Goal: Task Accomplishment & Management: Complete application form

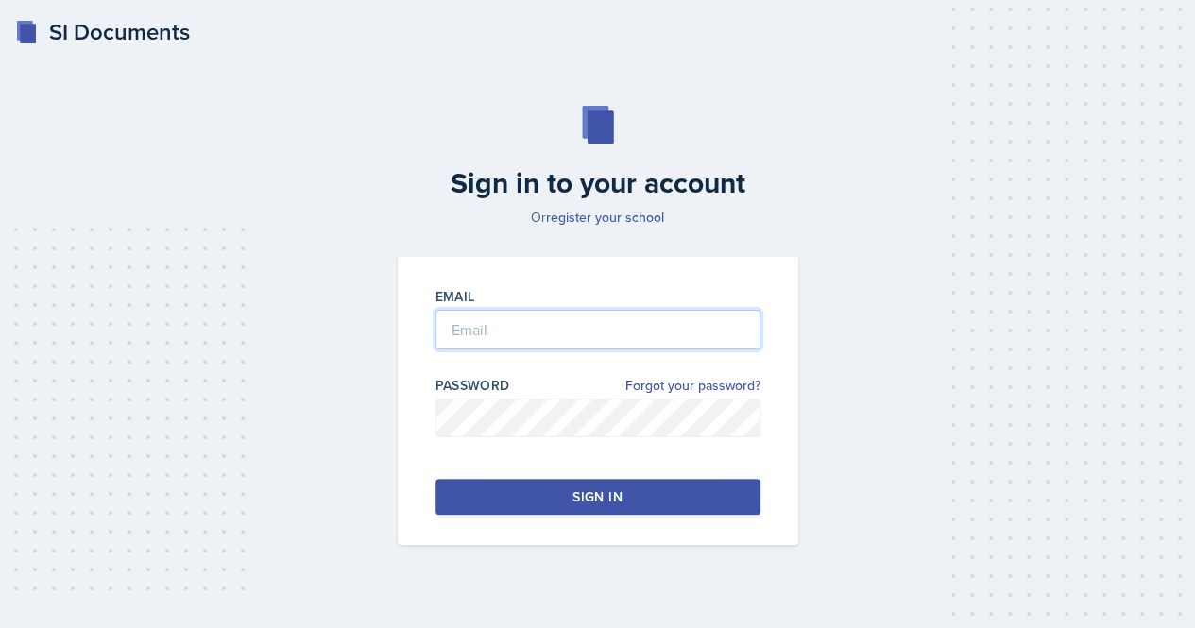
type input "[EMAIL_ADDRESS][DOMAIN_NAME]"
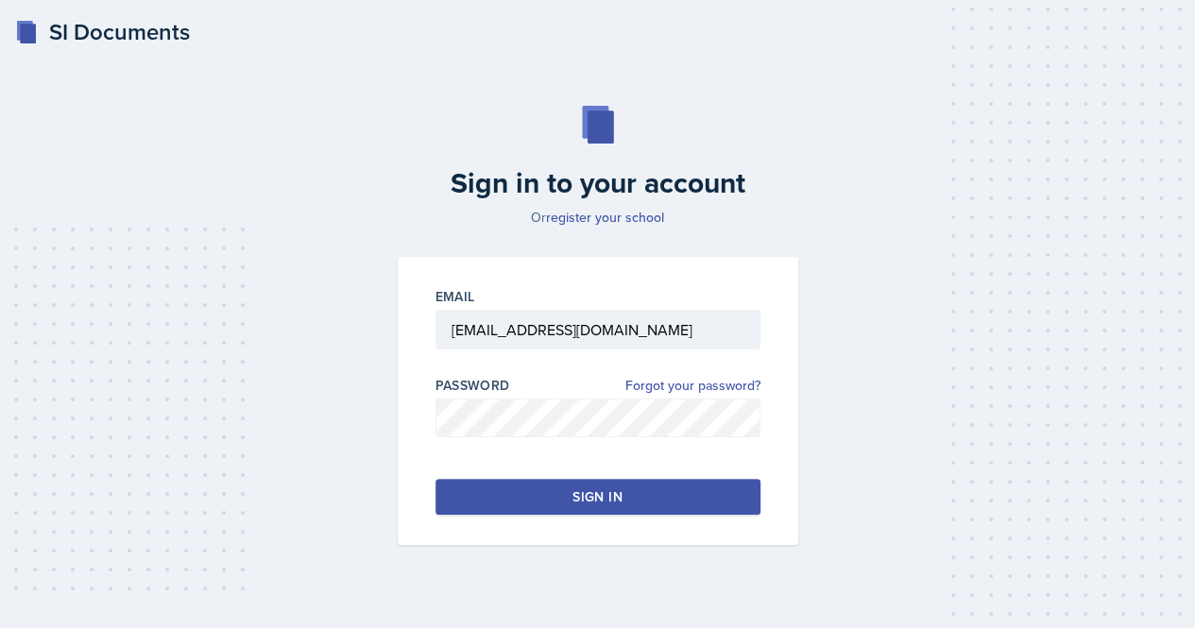
click at [572, 513] on button "Sign in" at bounding box center [598, 497] width 325 height 36
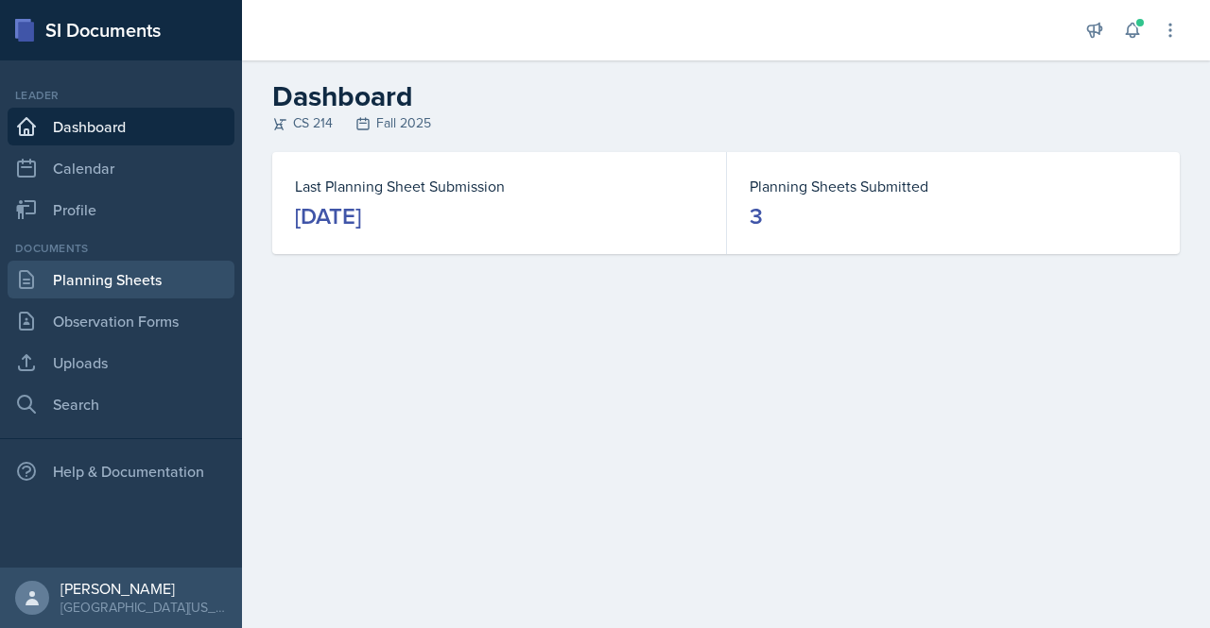
click at [81, 296] on link "Planning Sheets" at bounding box center [121, 280] width 227 height 38
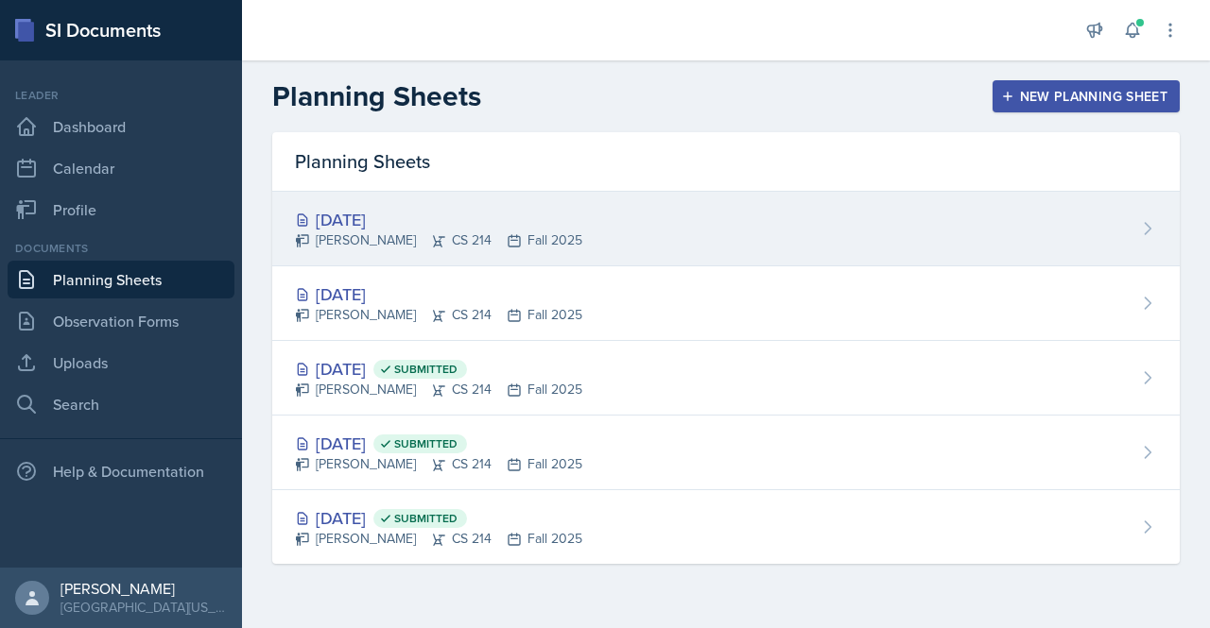
click at [601, 227] on div "[DATE] [PERSON_NAME] CS 214 Fall 2025" at bounding box center [725, 229] width 907 height 75
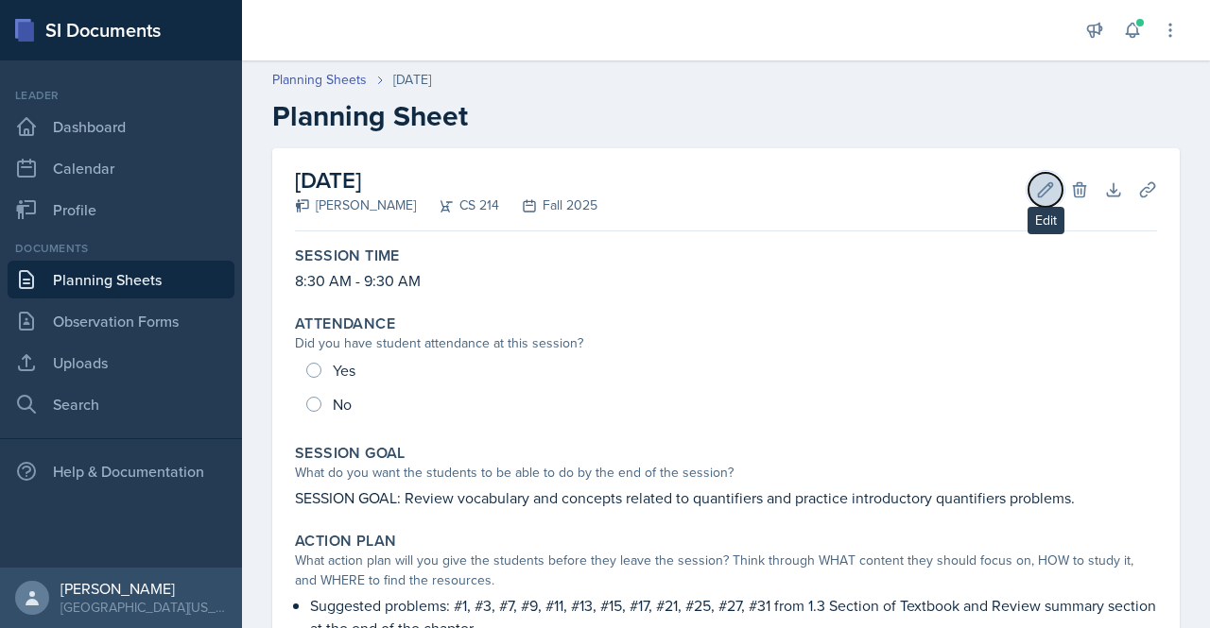
click at [1028, 186] on button "Edit" at bounding box center [1045, 190] width 34 height 34
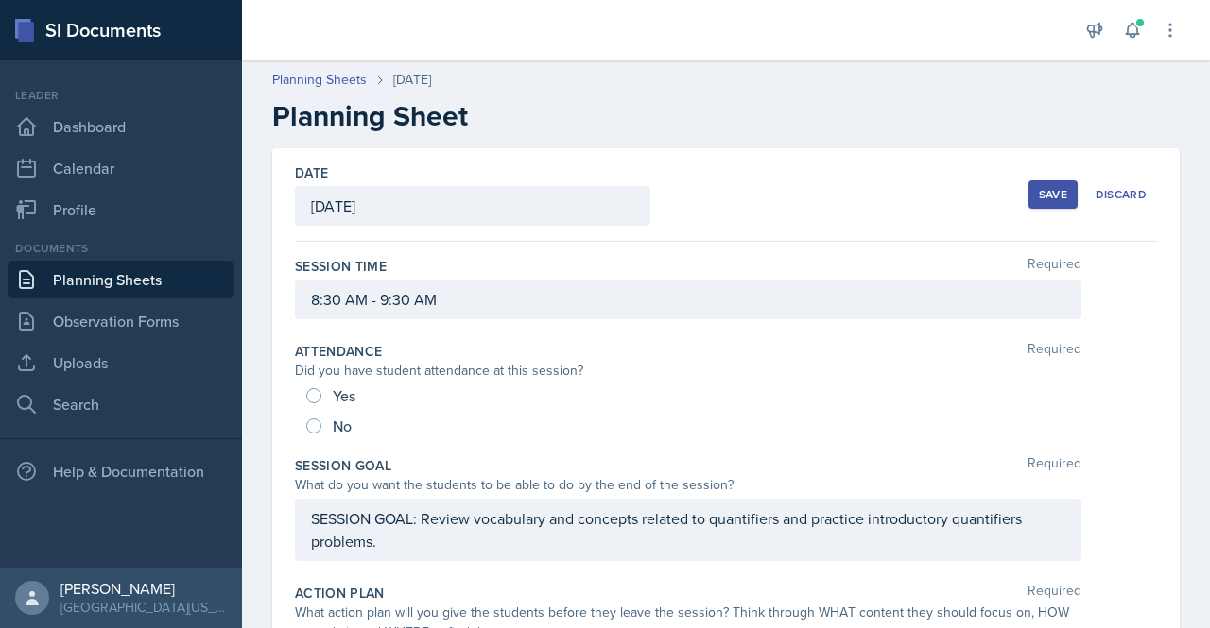
click at [423, 215] on div "[DATE]" at bounding box center [472, 206] width 355 height 40
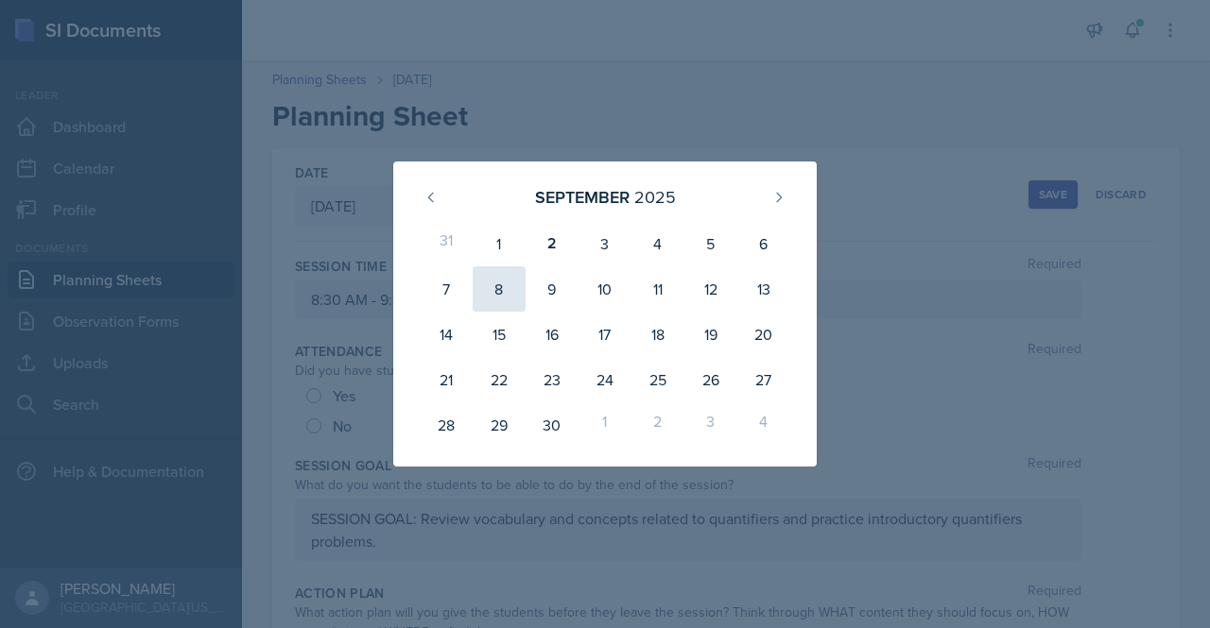
click at [514, 278] on div "8" at bounding box center [498, 288] width 53 height 45
type input "[DATE]"
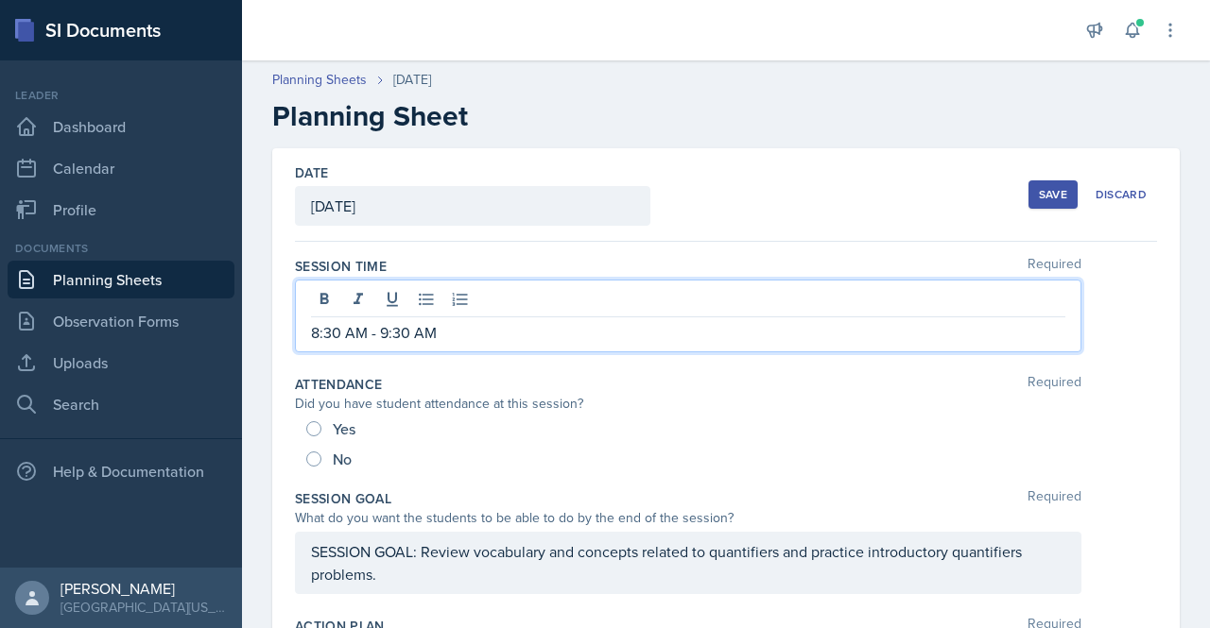
drag, startPoint x: 464, startPoint y: 302, endPoint x: 446, endPoint y: 319, distance: 24.7
click at [446, 321] on p "8:30 AM - 9:30 AM" at bounding box center [688, 332] width 754 height 23
drag, startPoint x: 444, startPoint y: 326, endPoint x: 296, endPoint y: 334, distance: 148.6
click at [296, 334] on div "8:30 AM - 9:30 AM" at bounding box center [688, 316] width 786 height 73
click at [1032, 182] on button "Save" at bounding box center [1052, 194] width 49 height 28
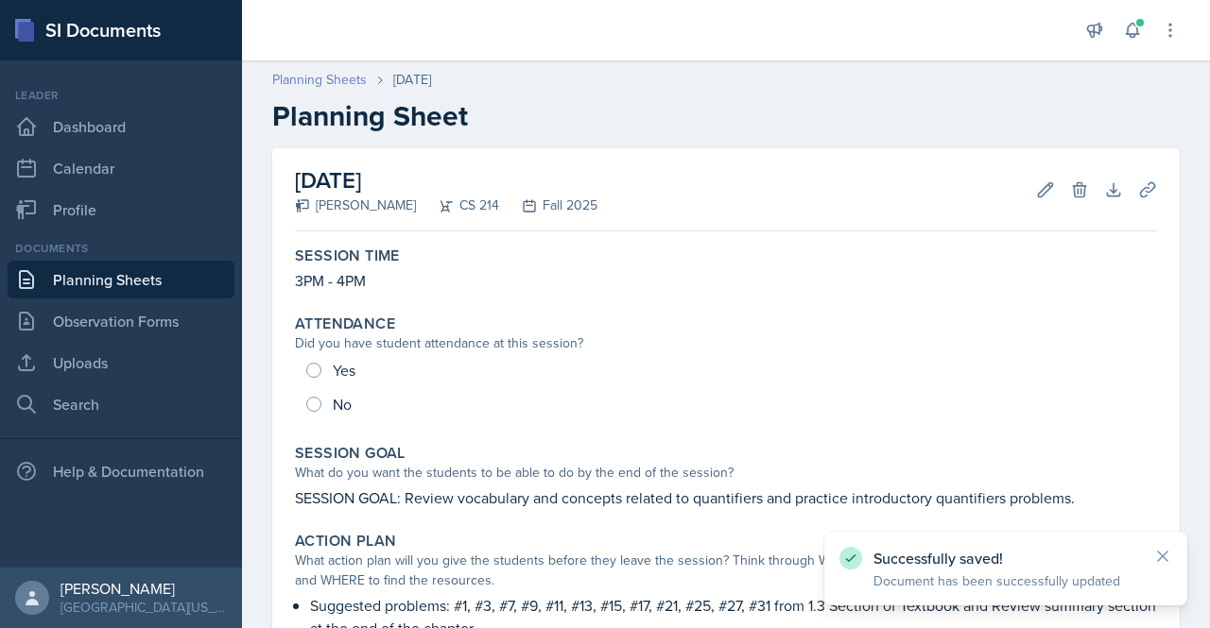
click at [325, 80] on link "Planning Sheets" at bounding box center [319, 80] width 94 height 20
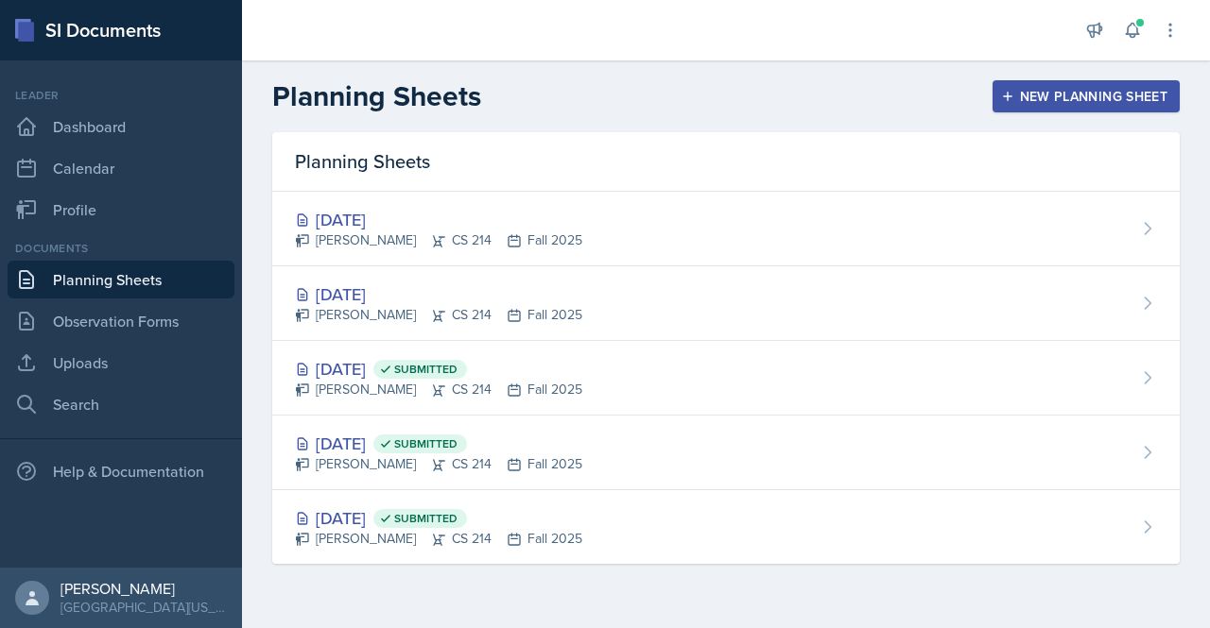
click at [1032, 103] on div "New Planning Sheet" at bounding box center [1086, 96] width 163 height 15
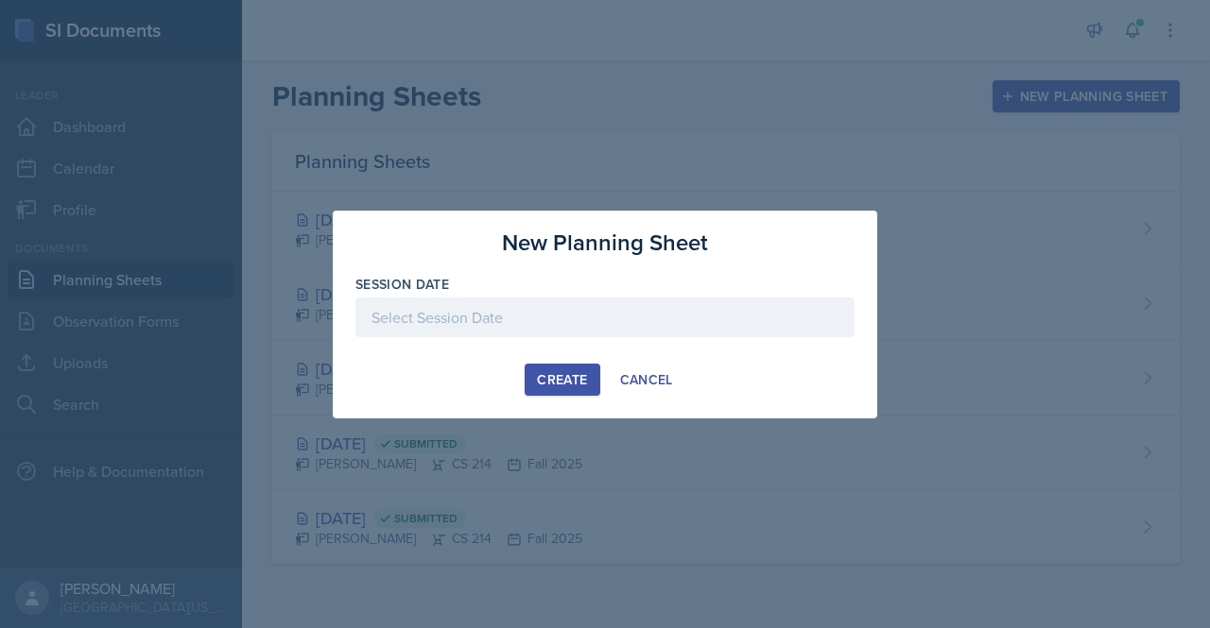
click at [478, 330] on div at bounding box center [604, 318] width 499 height 40
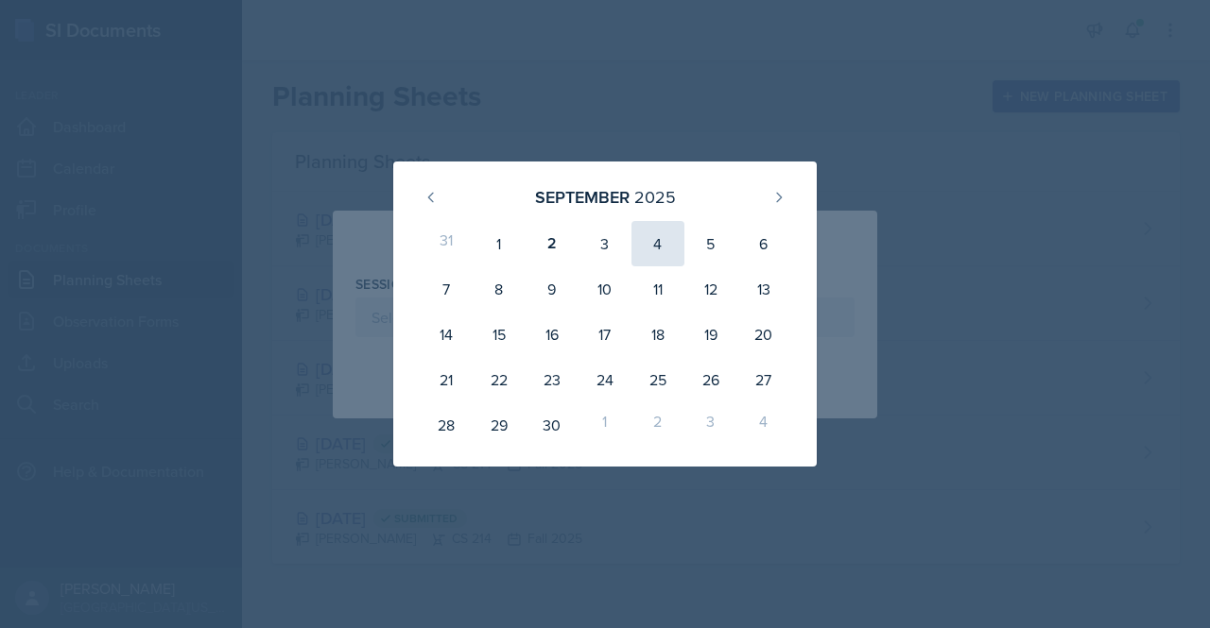
click at [671, 245] on div "4" at bounding box center [657, 243] width 53 height 45
type input "[DATE]"
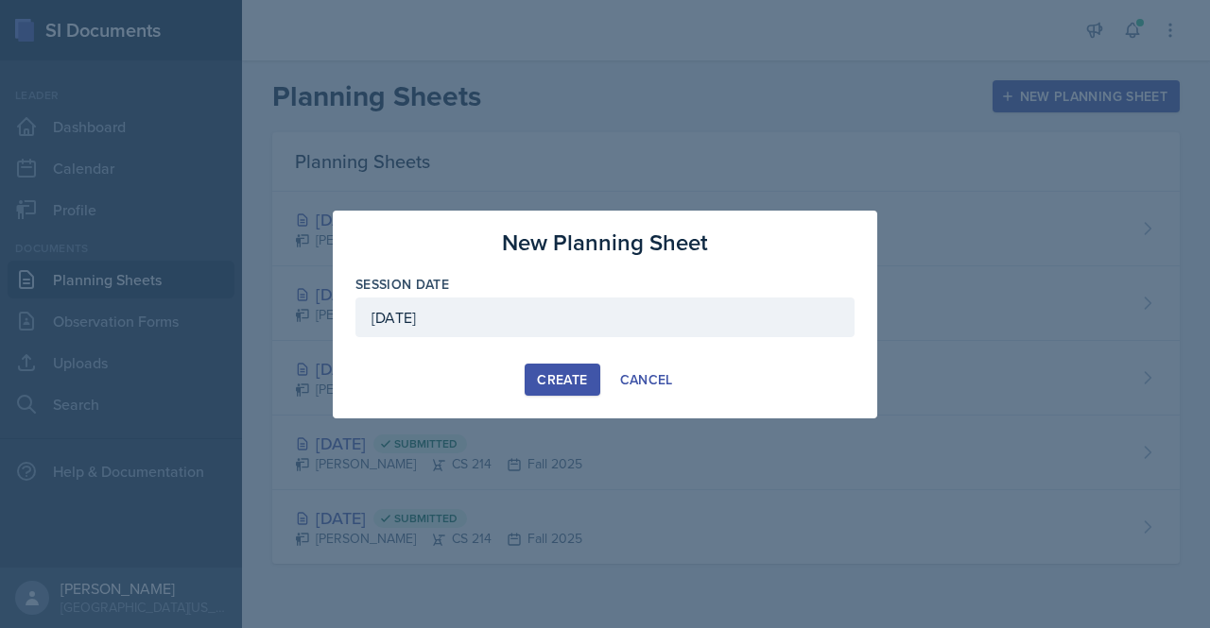
click at [558, 376] on div "Create" at bounding box center [562, 379] width 50 height 15
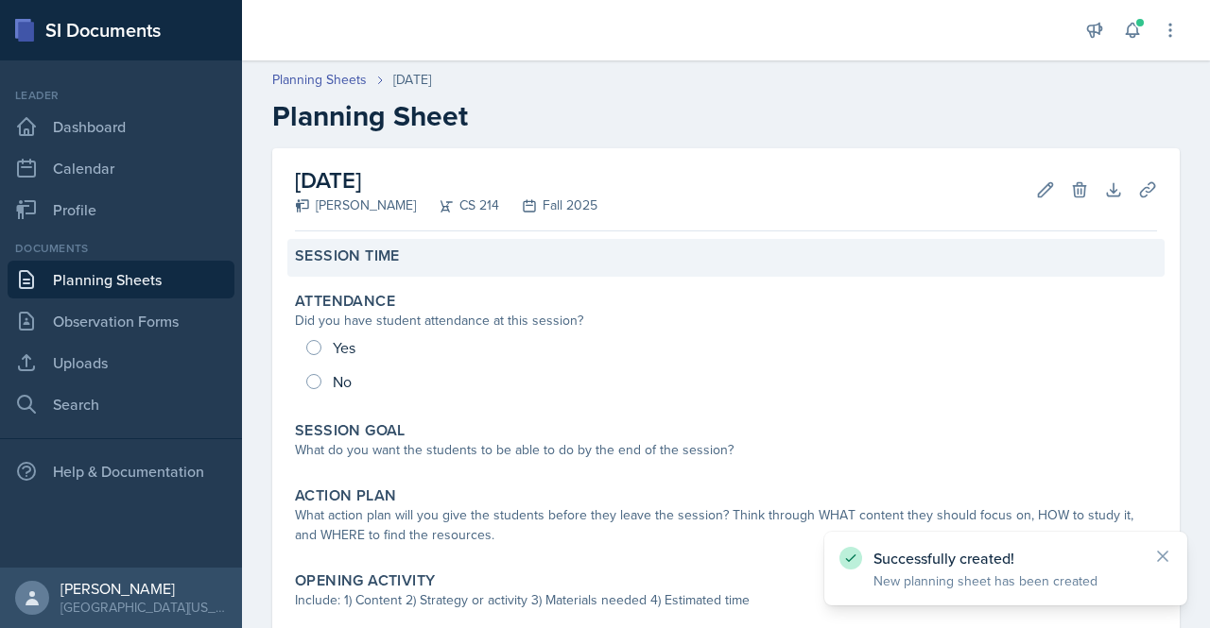
click at [376, 257] on label "Session Time" at bounding box center [347, 256] width 105 height 19
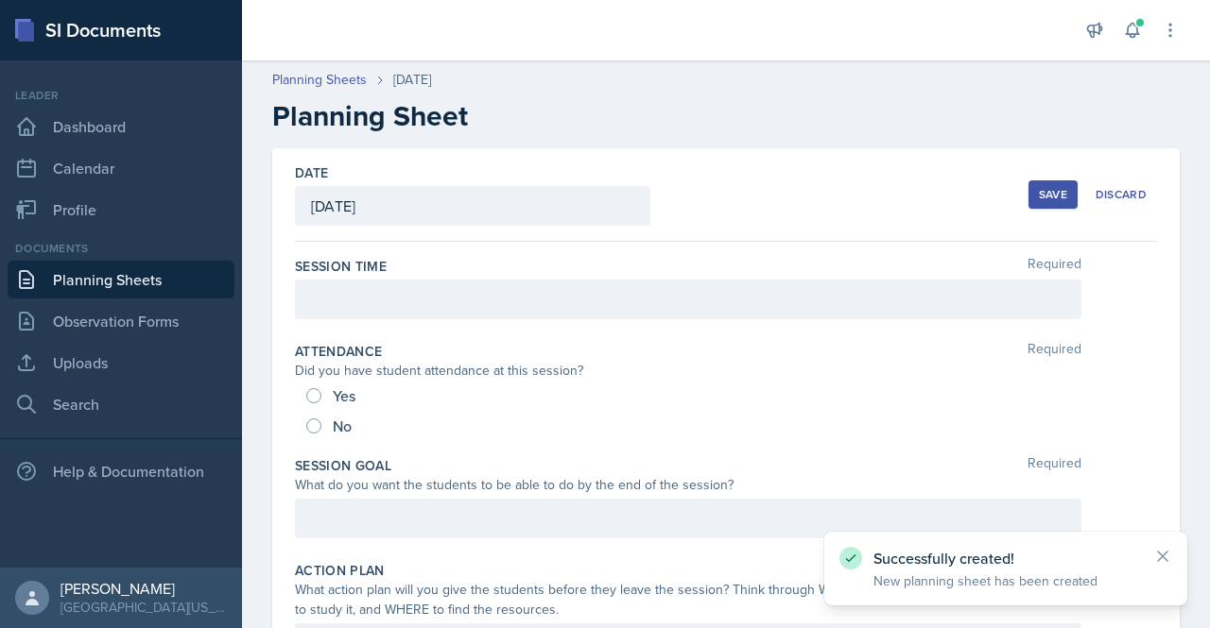
click at [391, 284] on div at bounding box center [688, 300] width 786 height 40
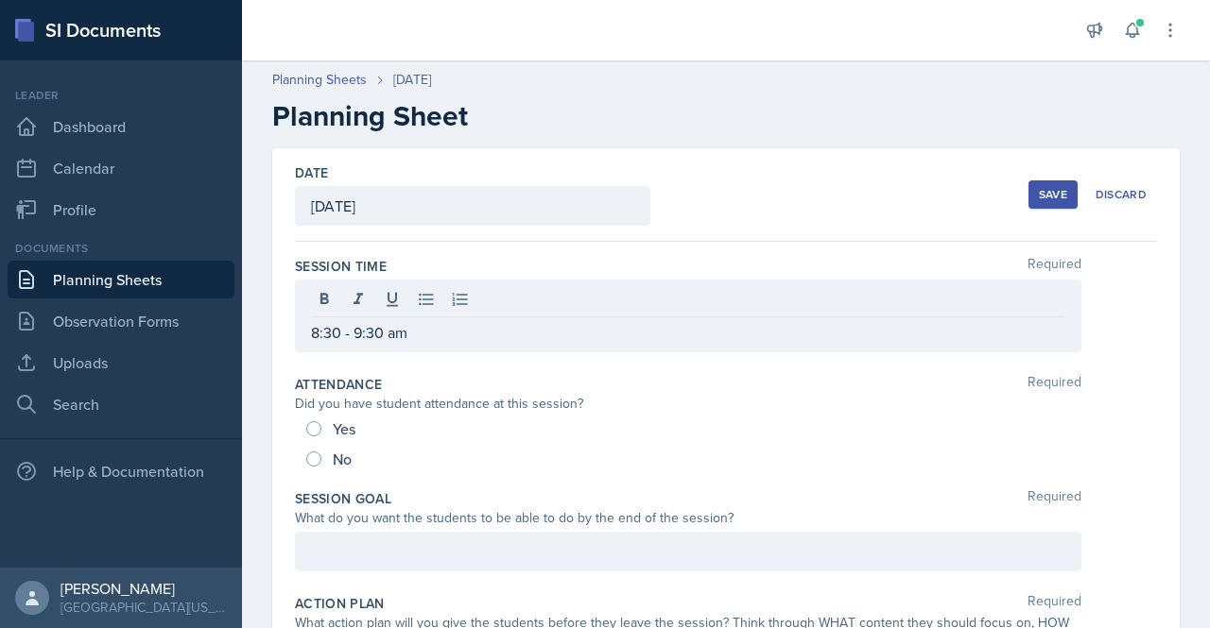
click at [700, 575] on div "Session Goal Required What do you want the students to be able to do by the end…" at bounding box center [726, 534] width 862 height 105
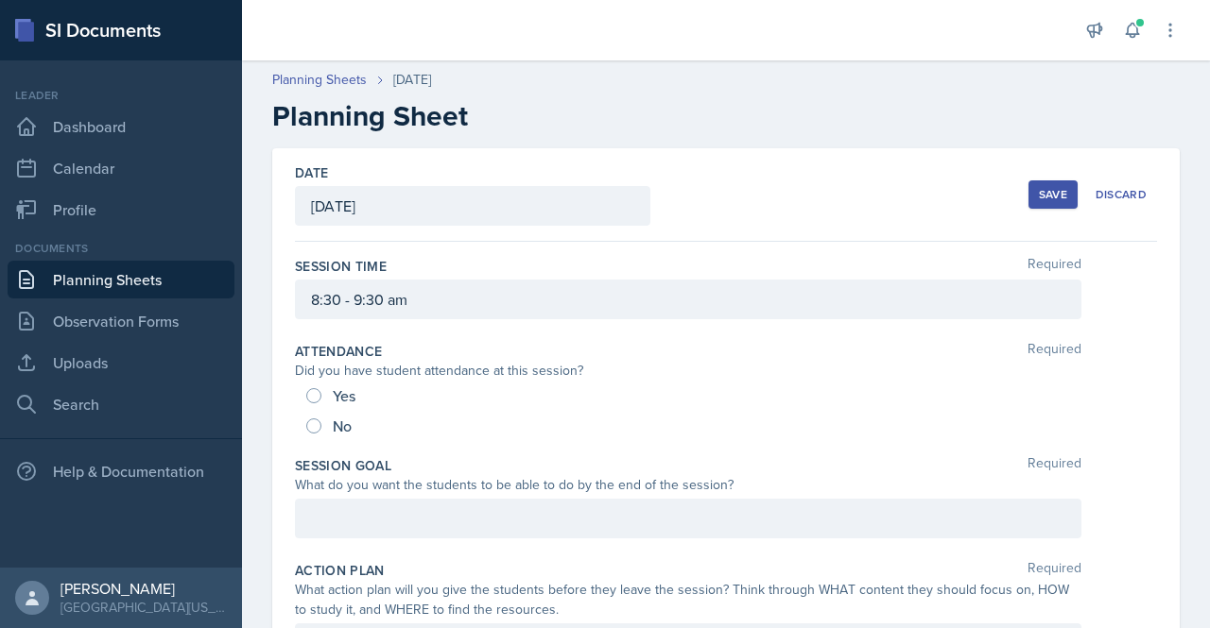
click at [347, 510] on div at bounding box center [688, 519] width 786 height 40
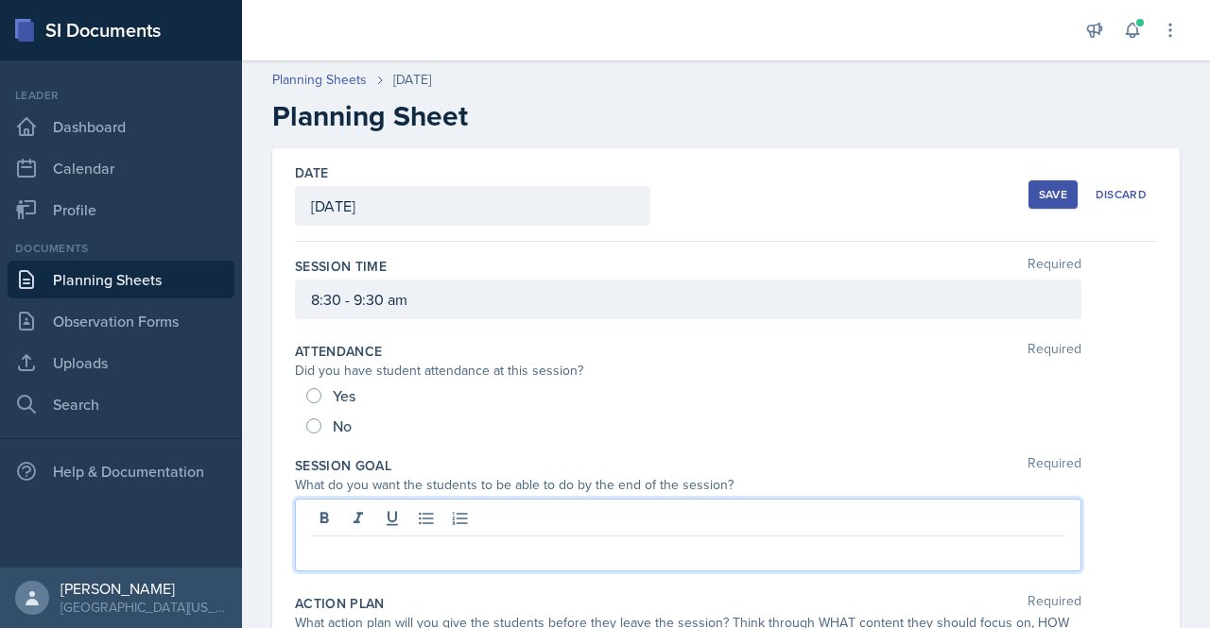
paste div
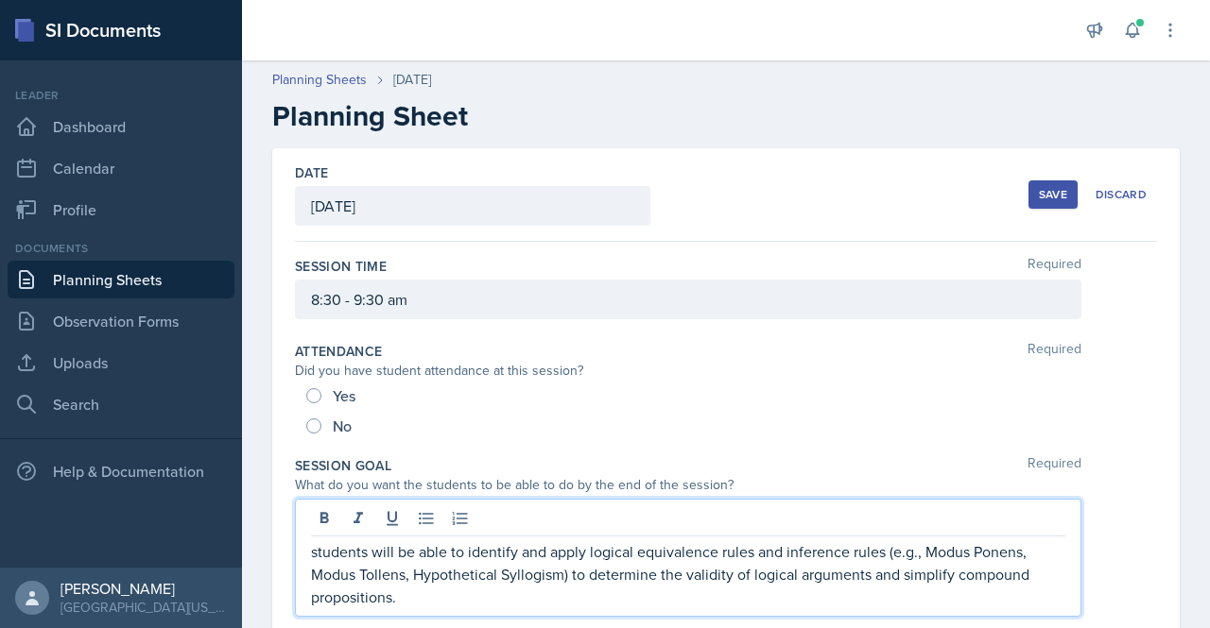
click at [314, 541] on p "students will be able to identify and apply logical equivalence rules and infer…" at bounding box center [688, 575] width 754 height 68
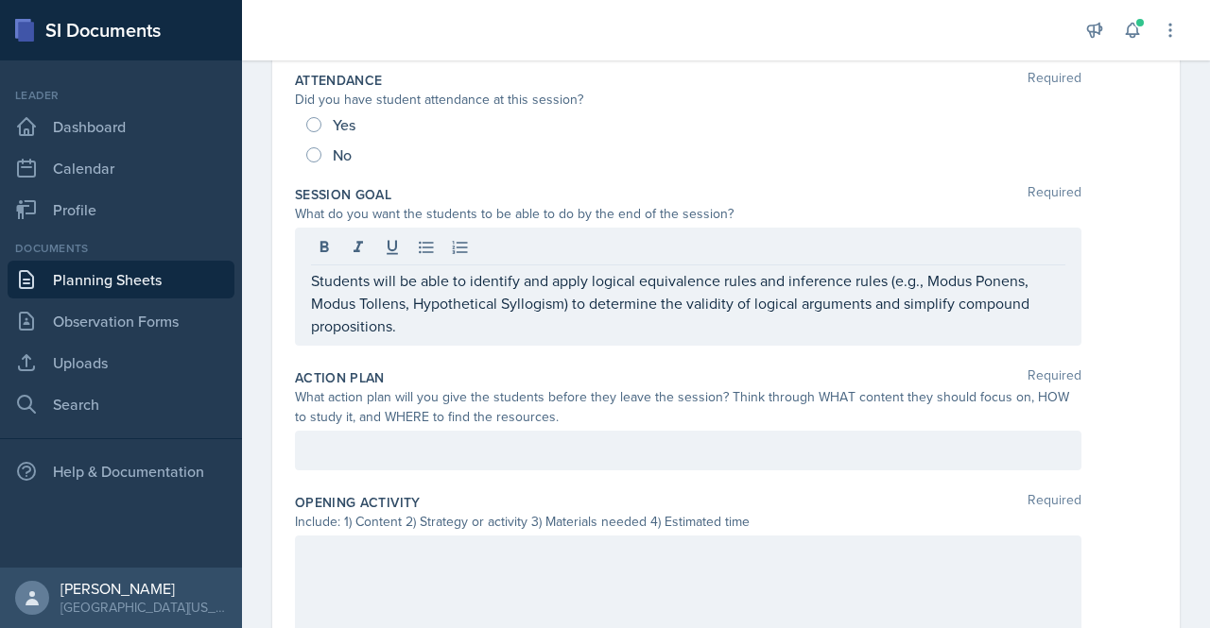
scroll to position [294, 0]
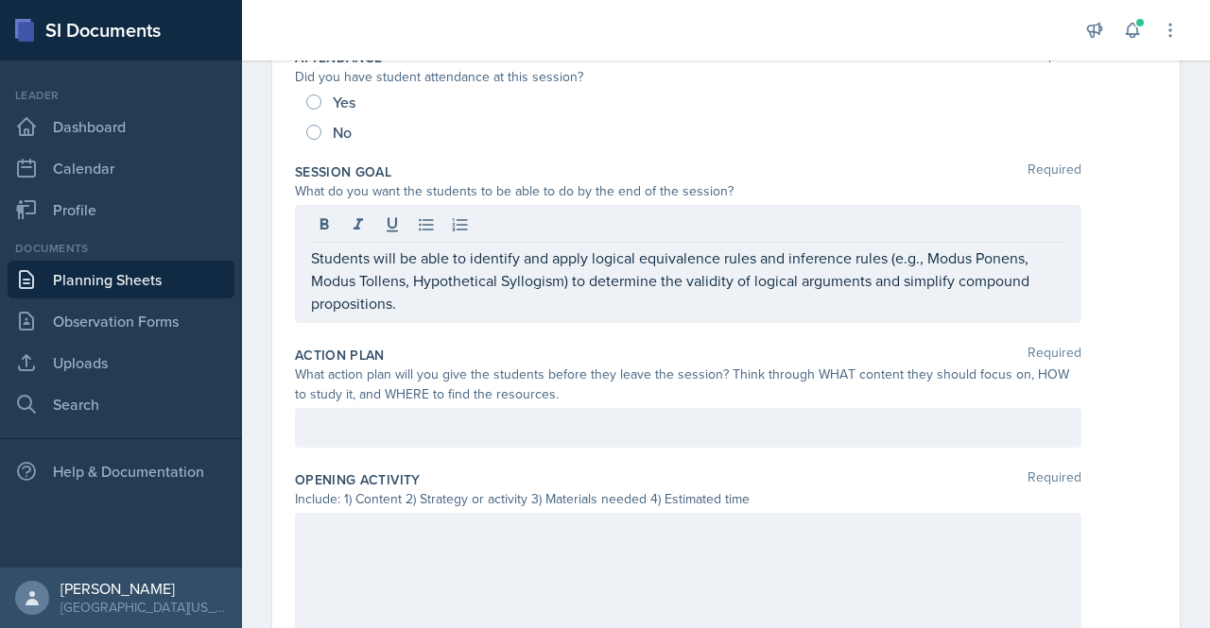
click at [350, 426] on div at bounding box center [688, 428] width 786 height 40
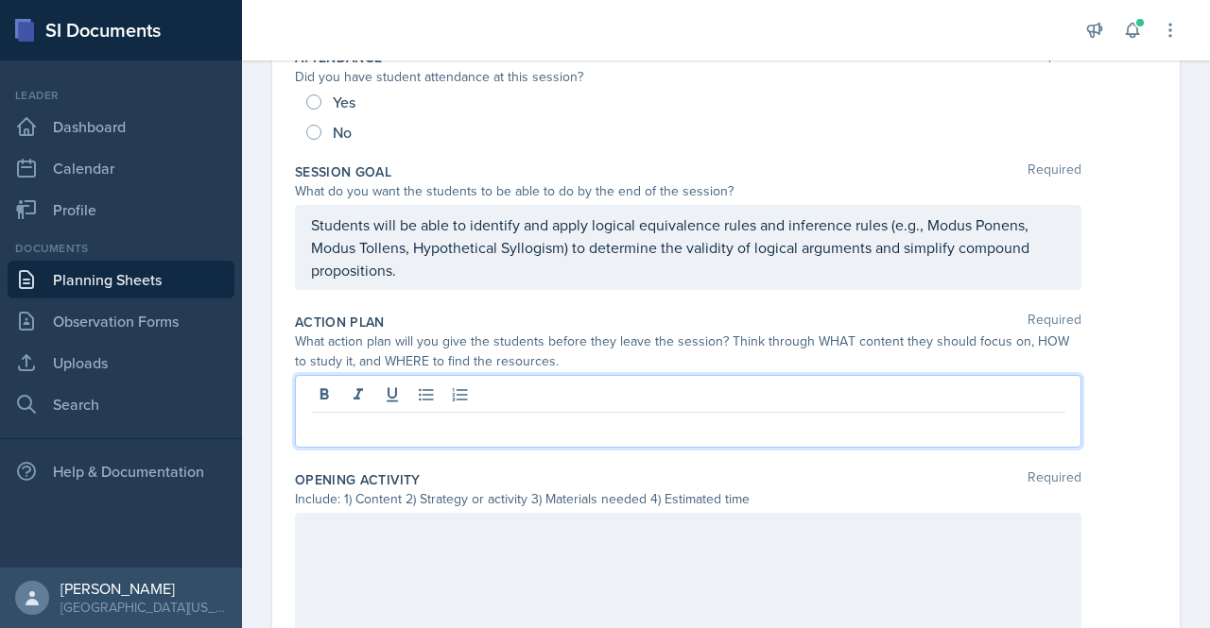
scroll to position [261, 0]
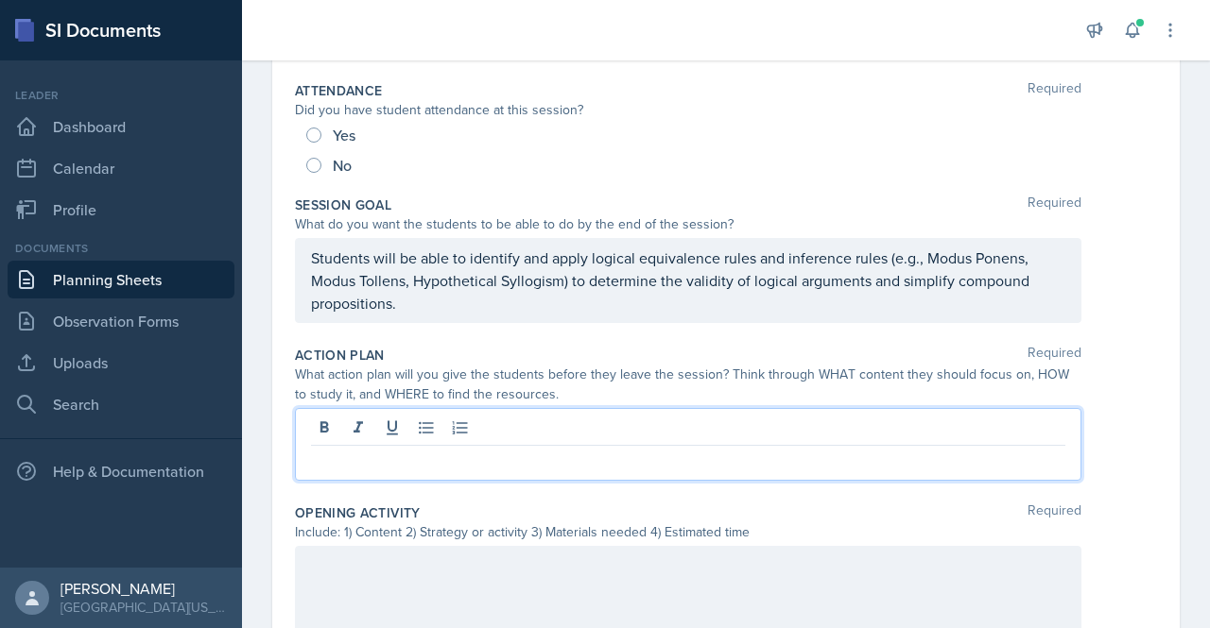
click at [333, 463] on p at bounding box center [688, 461] width 754 height 23
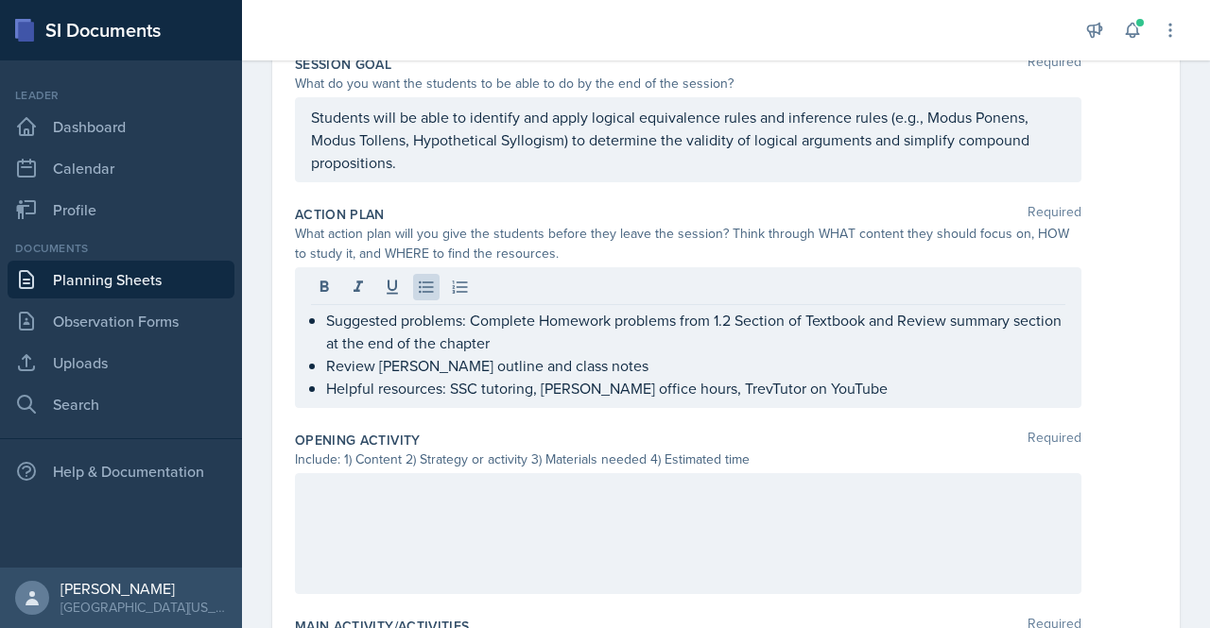
scroll to position [534, 0]
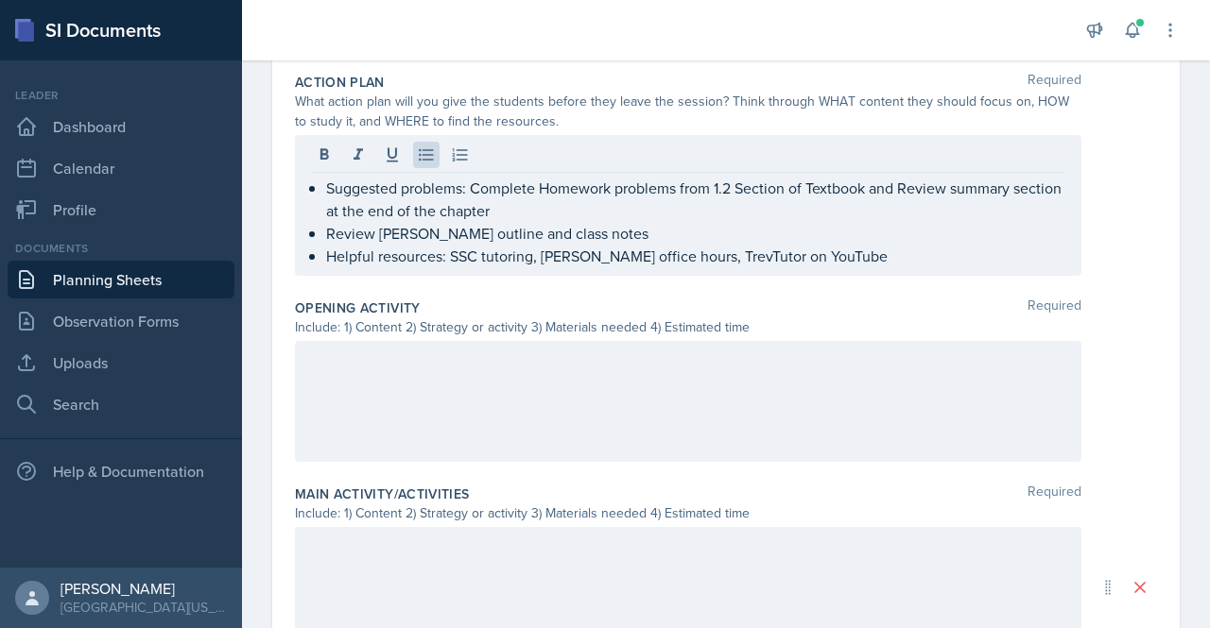
click at [465, 416] on div at bounding box center [688, 401] width 786 height 121
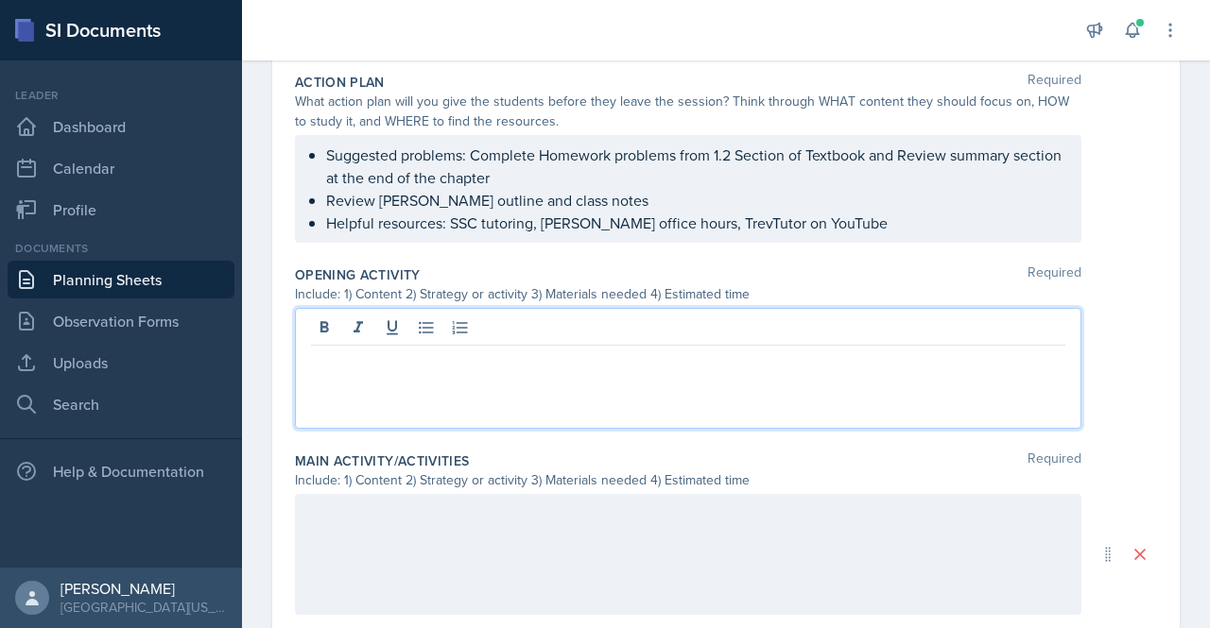
scroll to position [567, 0]
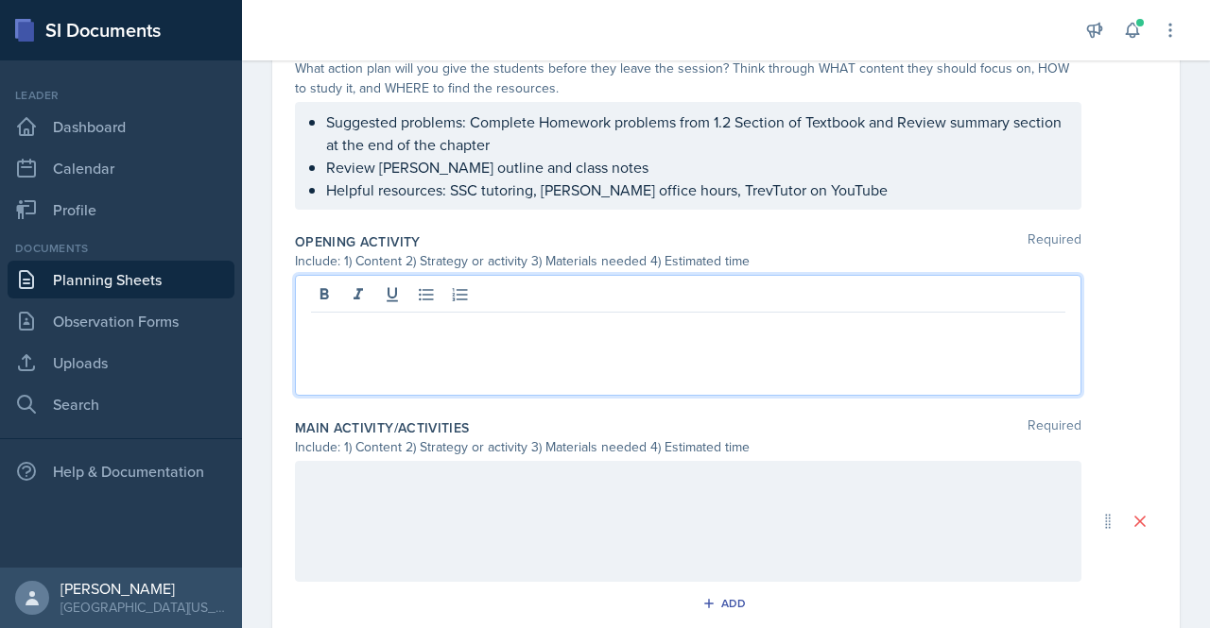
paste div
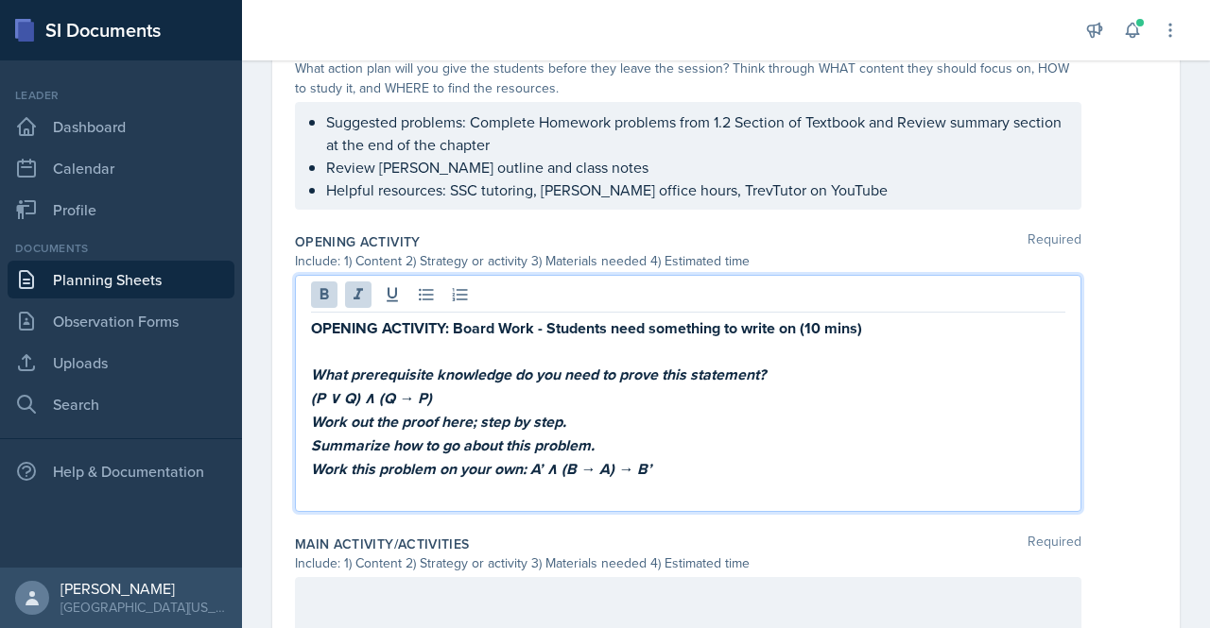
click at [311, 374] on em "What prerequisite knowledge do you need to prove this statement?" at bounding box center [538, 375] width 455 height 22
click at [313, 411] on em "Work out the proof here; step by step." at bounding box center [438, 422] width 255 height 22
click at [312, 443] on em "Summarize how to go about this problem." at bounding box center [452, 446] width 283 height 22
click at [312, 462] on em "Work this problem on your own: A’ ∧ (B → A) → B’" at bounding box center [481, 469] width 340 height 22
click at [530, 331] on strong "OPENING ACTIVITY: Board Work - Students need something to write on (10 mins)" at bounding box center [586, 329] width 551 height 22
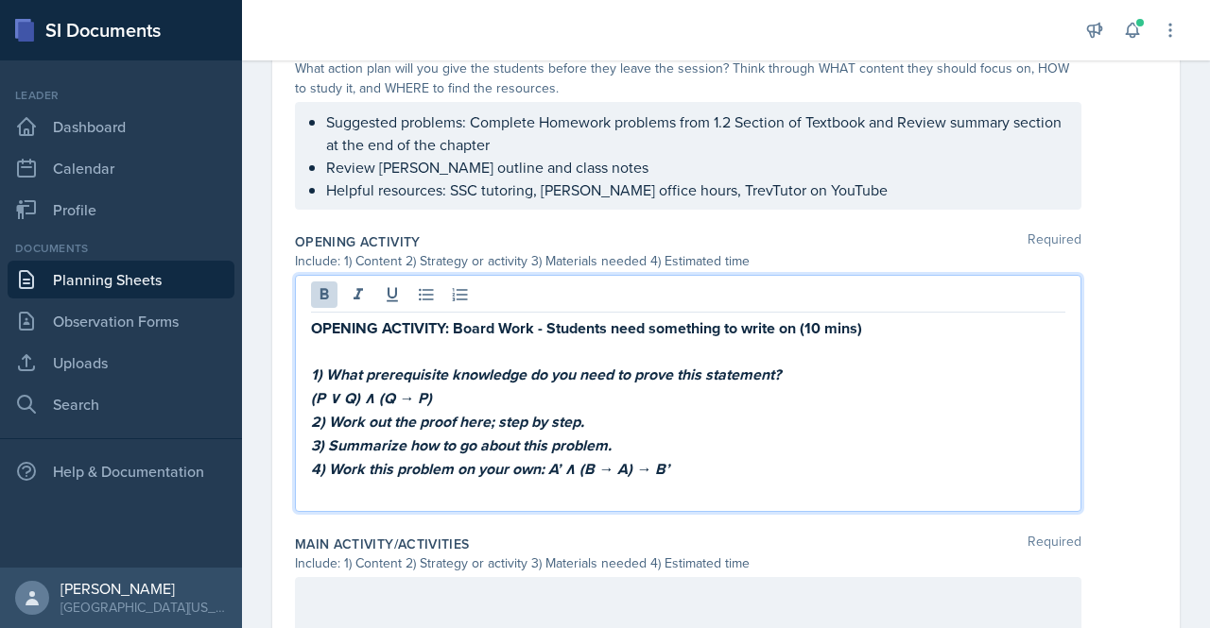
click at [533, 331] on strong "OPENING ACTIVITY: Board Work - Students need something to write on (10 mins)" at bounding box center [586, 329] width 551 height 22
click at [544, 350] on p at bounding box center [688, 351] width 754 height 23
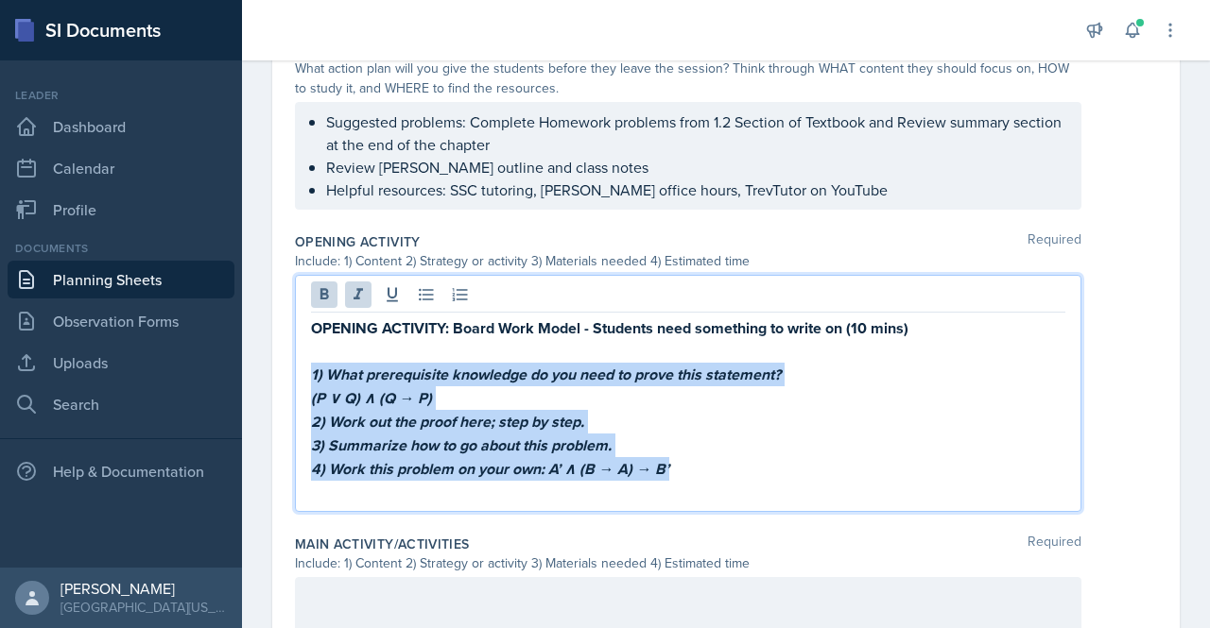
drag, startPoint x: 678, startPoint y: 468, endPoint x: 285, endPoint y: 368, distance: 405.7
click at [285, 368] on div "Date [DATE] [DATE] 31 1 2 3 4 5 6 7 8 9 10 11 12 13 14 15 16 17 18 19 20 21 22 …" at bounding box center [725, 328] width 907 height 1494
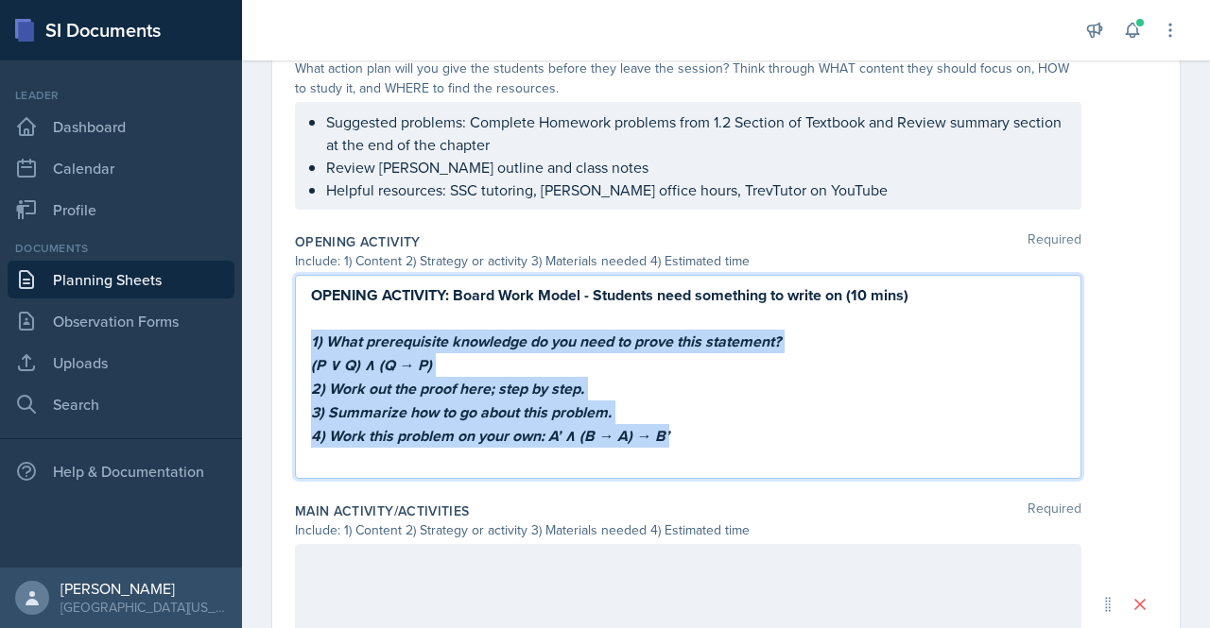
scroll to position [534, 0]
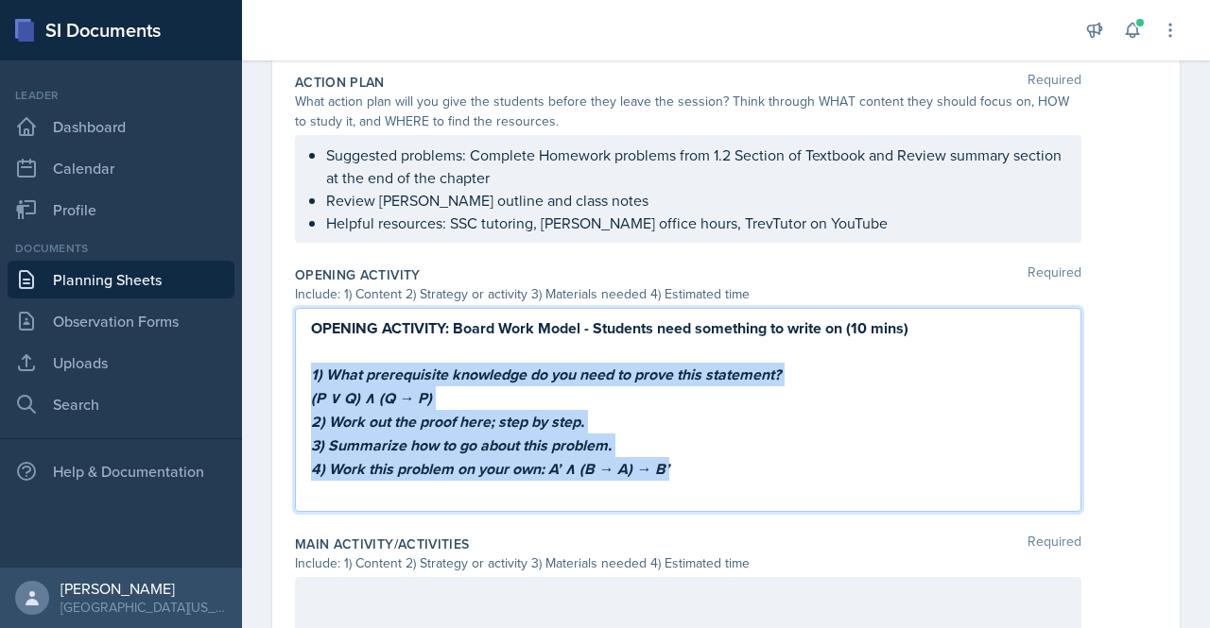
click at [331, 364] on em "1) What prerequisite knowledge do you need to prove this statement?" at bounding box center [546, 375] width 470 height 22
drag, startPoint x: 312, startPoint y: 371, endPoint x: 681, endPoint y: 470, distance: 382.3
click at [681, 470] on div "OPENING ACTIVITY: Board Work Model - Students need something to write on (10 mi…" at bounding box center [688, 410] width 754 height 187
drag, startPoint x: 335, startPoint y: 360, endPoint x: 318, endPoint y: 383, distance: 28.9
click at [318, 387] on em "(P ∨ Q) ∧ (Q → P)" at bounding box center [371, 398] width 121 height 22
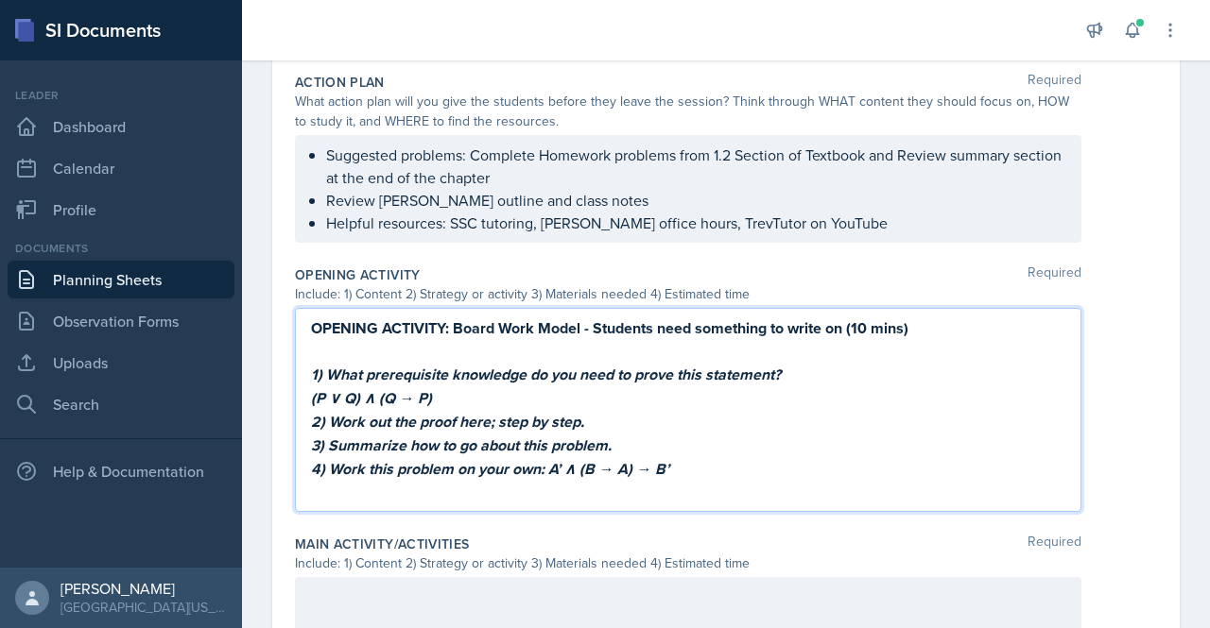
click at [348, 319] on strong "OPENING ACTIVITY: Board Work Model - Students need something to write on (10 mi…" at bounding box center [609, 329] width 597 height 22
click at [802, 401] on p "(P ∨ Q) ∧ (Q → P)" at bounding box center [688, 398] width 754 height 24
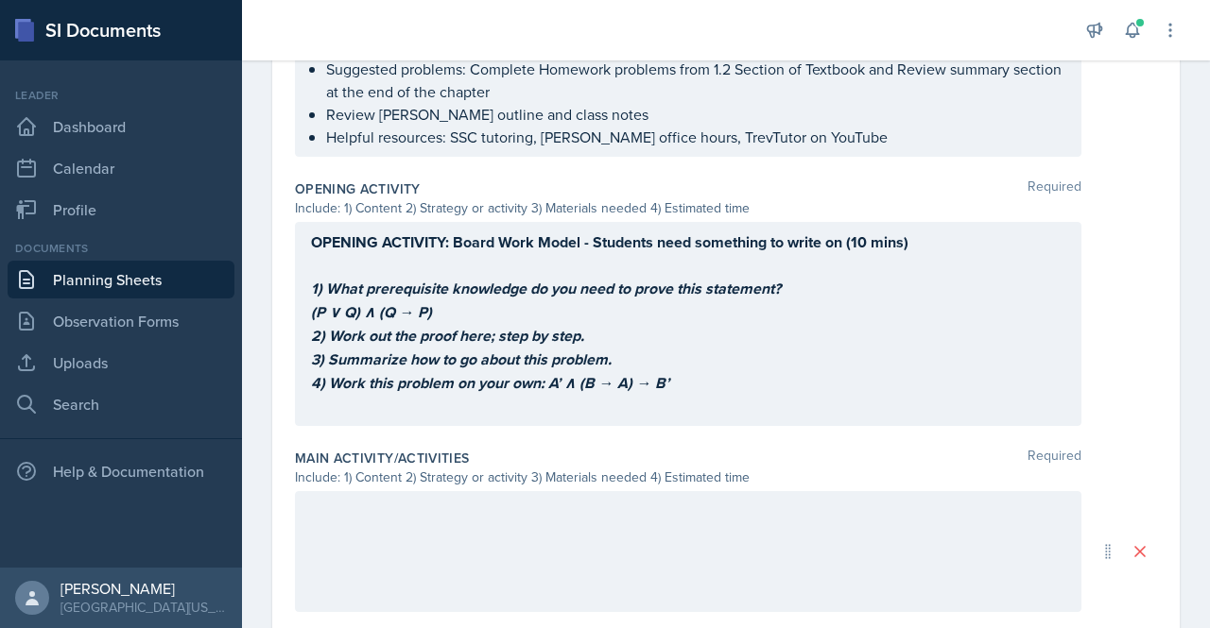
scroll to position [850, 0]
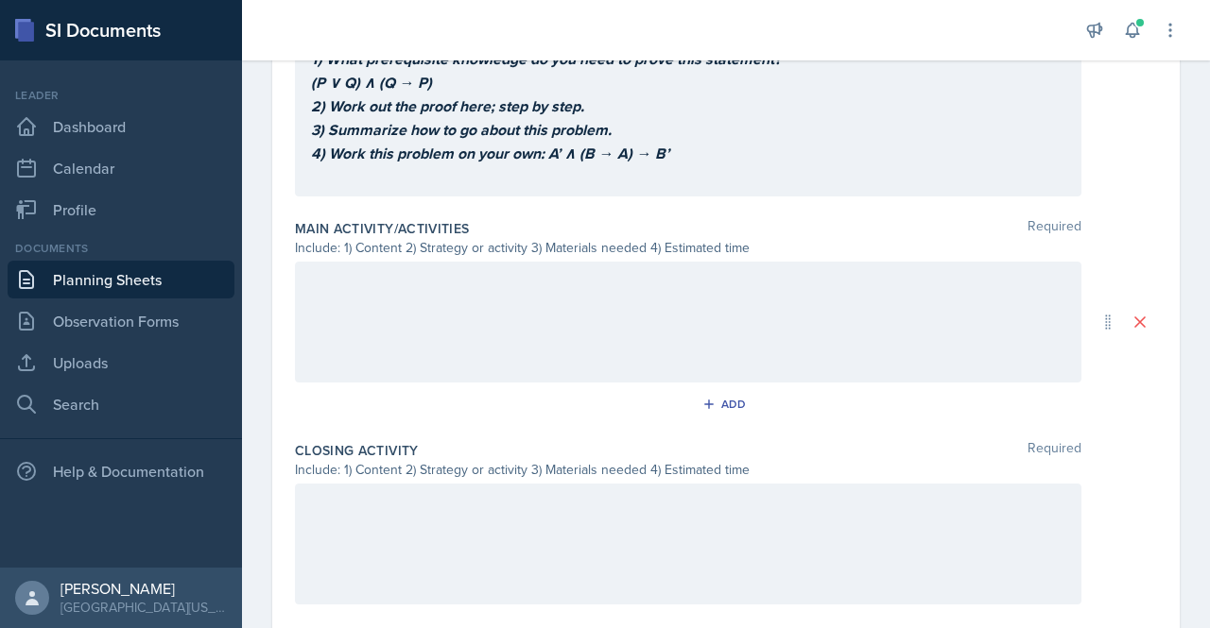
click at [479, 275] on p at bounding box center [688, 281] width 754 height 23
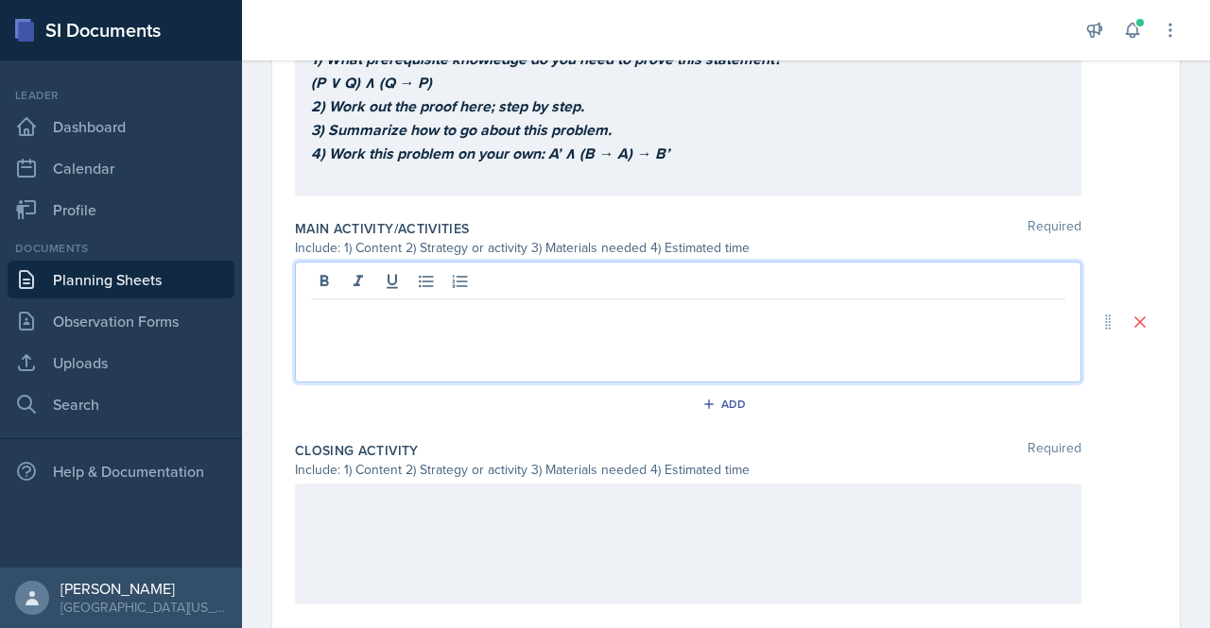
scroll to position [883, 0]
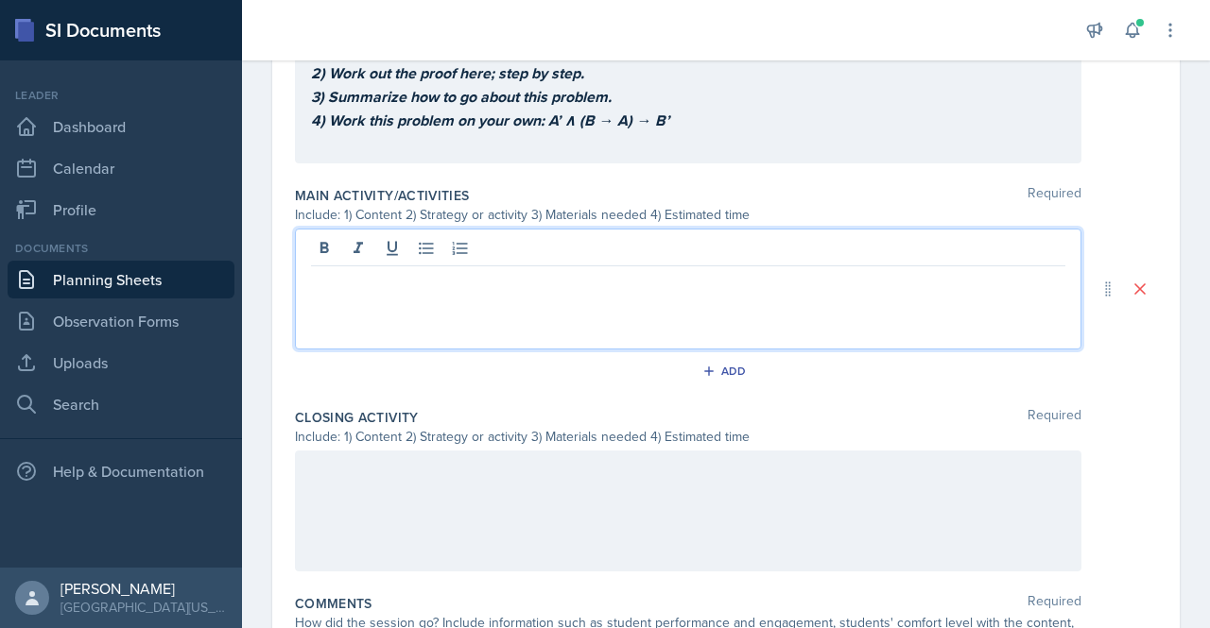
paste div
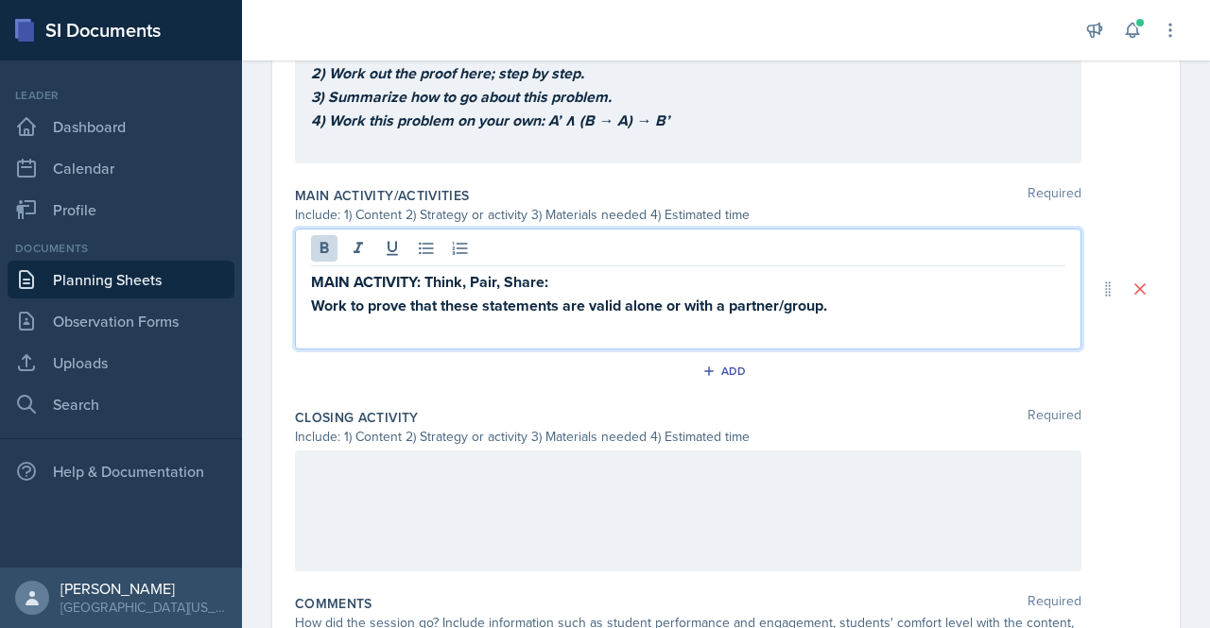
click at [600, 282] on p "MAIN ACTIVITY: Think, Pair, Share:" at bounding box center [688, 282] width 754 height 24
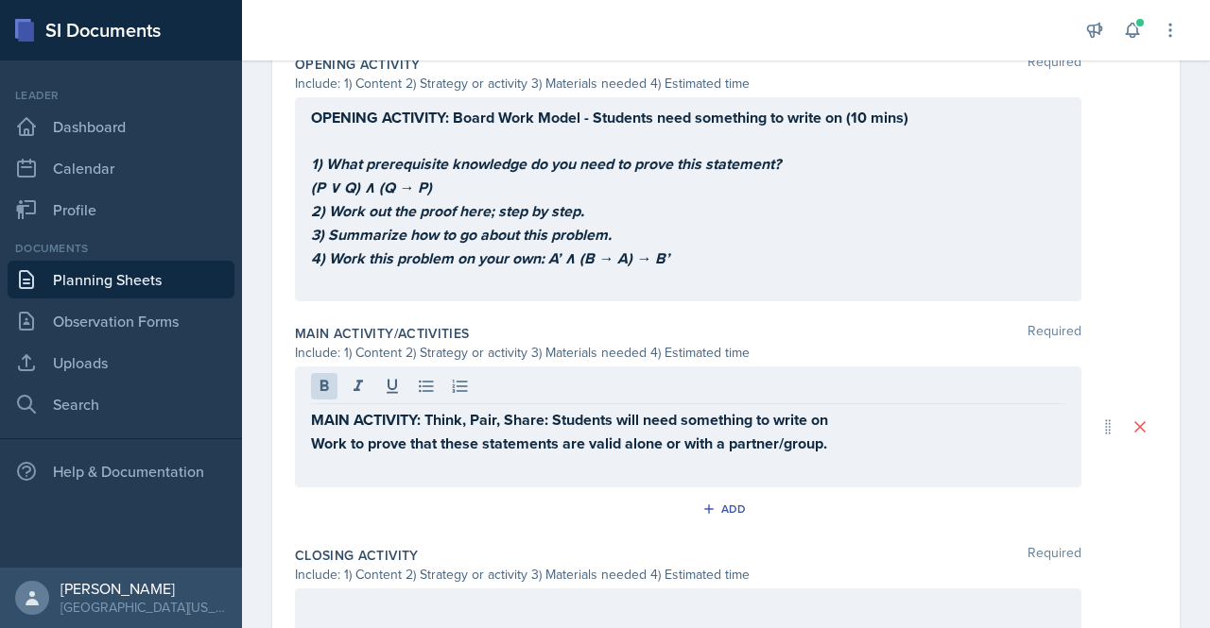
scroll to position [748, 0]
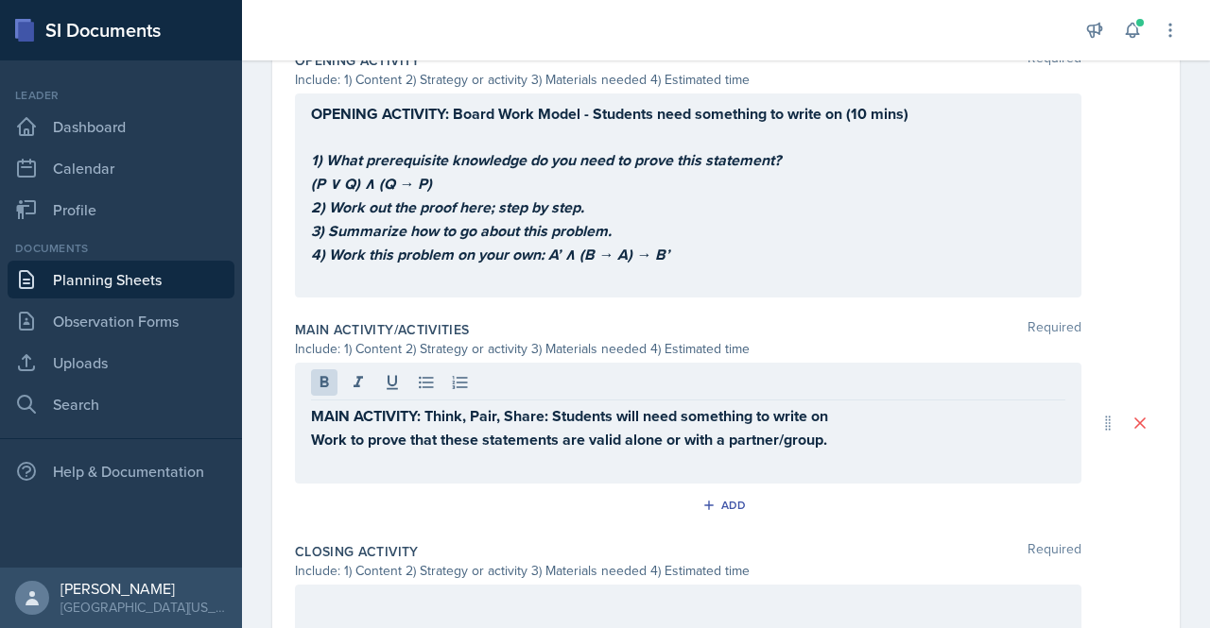
click at [850, 428] on p "Work to prove that these statements are valid alone or with a partner/group." at bounding box center [688, 440] width 754 height 24
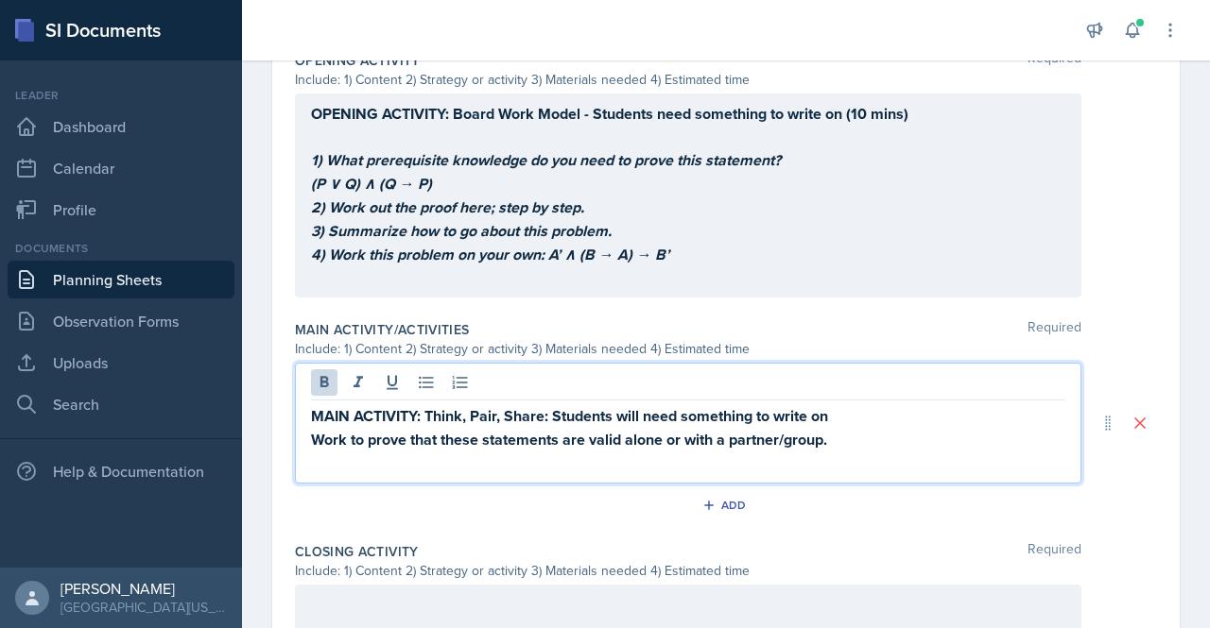
click at [854, 417] on p "MAIN ACTIVITY: Think, Pair, Share: Students will need something to write on" at bounding box center [688, 416] width 754 height 24
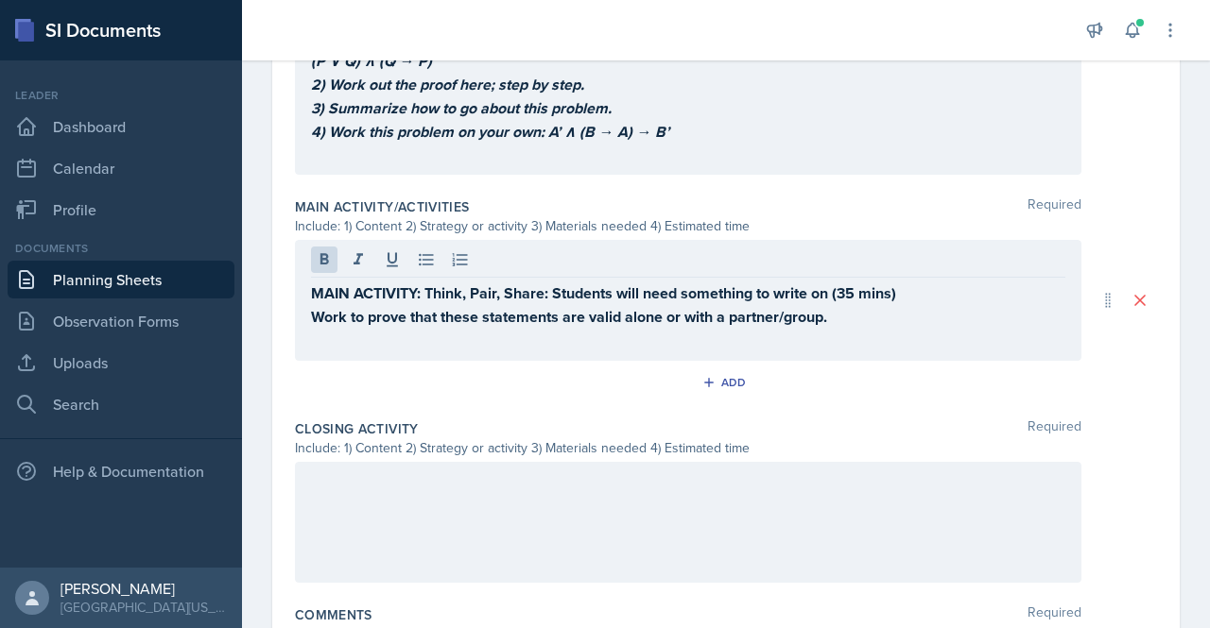
scroll to position [884, 0]
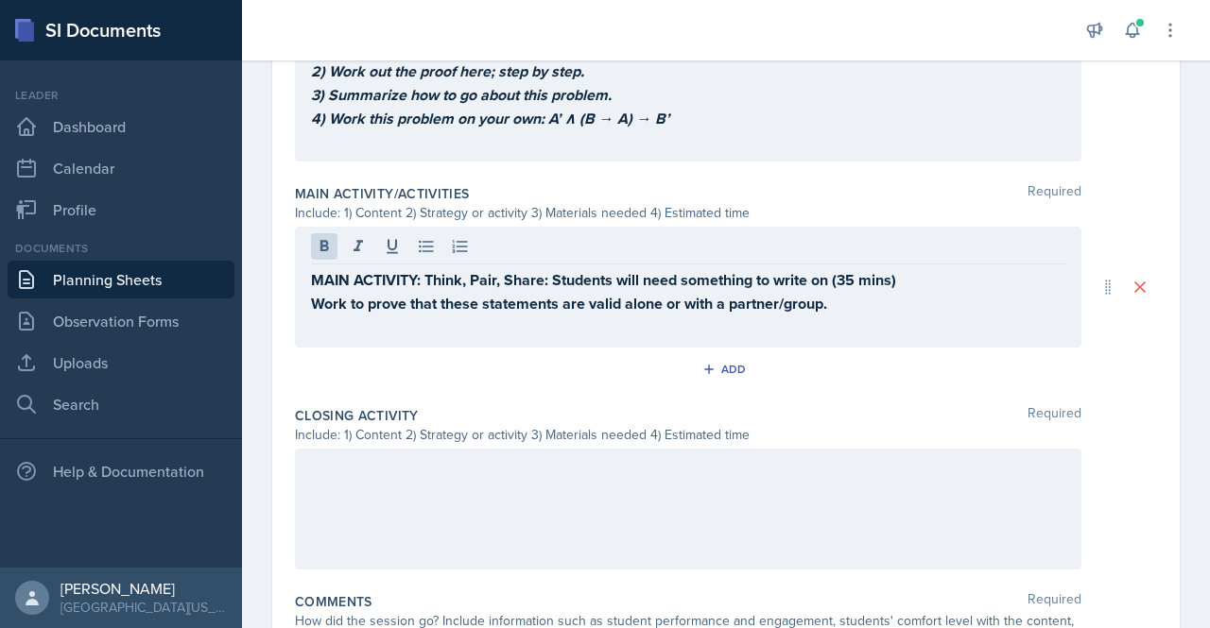
click at [835, 309] on div "MAIN ACTIVITY: Think, Pair, Share: Students will need something to write on (35…" at bounding box center [688, 287] width 786 height 121
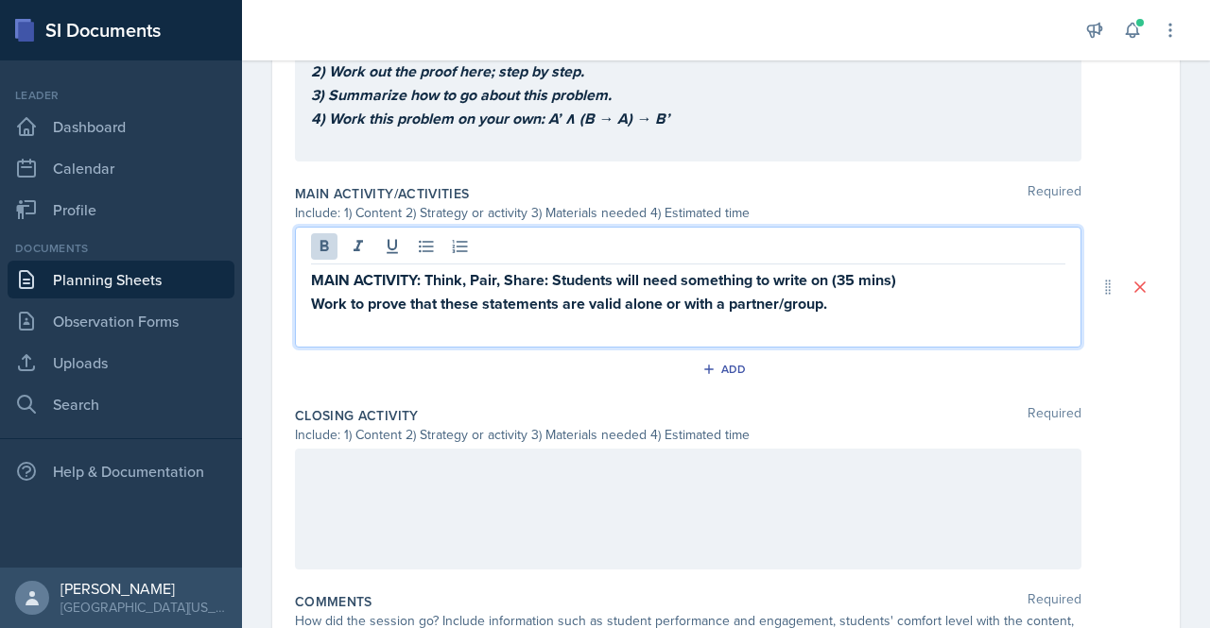
click at [871, 282] on strong "MAIN ACTIVITY: Think, Pair, Share: Students will need something to write on (35…" at bounding box center [603, 280] width 585 height 22
click at [850, 306] on p "Work to prove that these statements are valid alone or with a partner/group." at bounding box center [688, 304] width 754 height 24
click at [557, 489] on div at bounding box center [688, 509] width 786 height 121
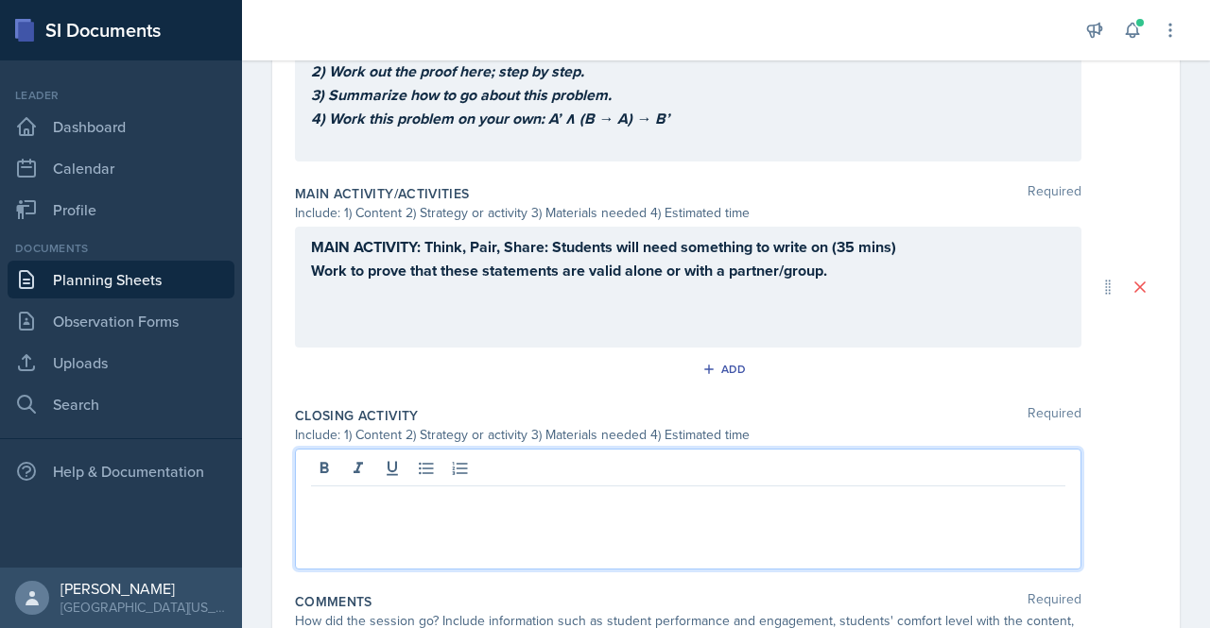
scroll to position [917, 0]
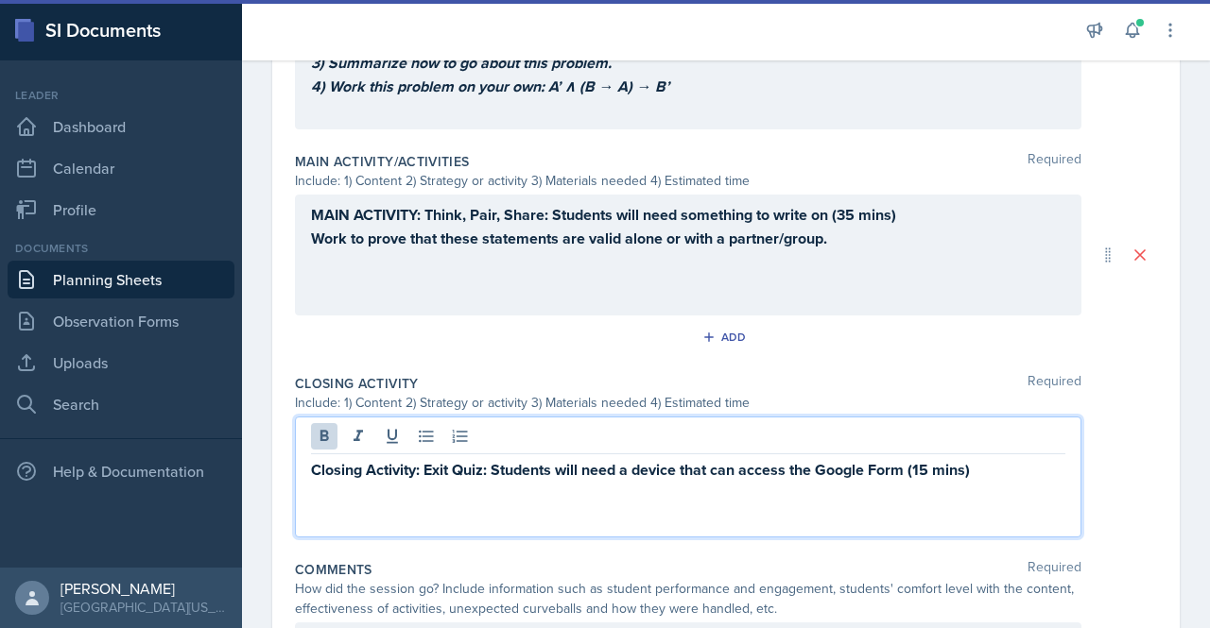
click at [1015, 458] on p "Closing Activity: Exit Quiz: Students will need a device that can access the Go…" at bounding box center [688, 470] width 754 height 24
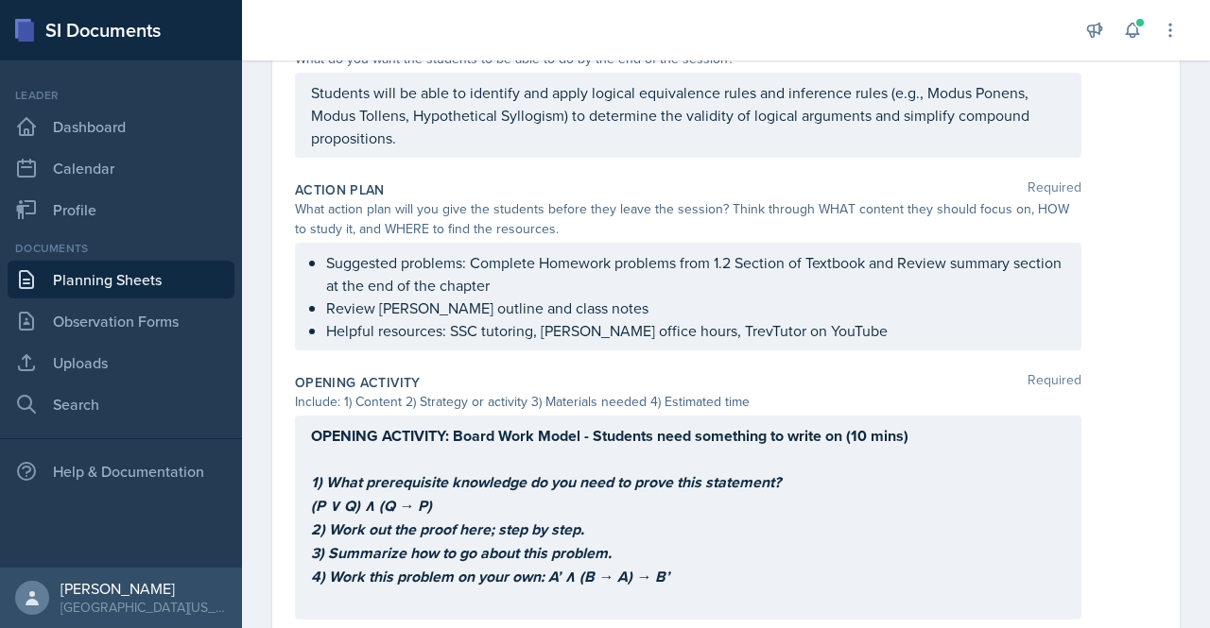
scroll to position [0, 0]
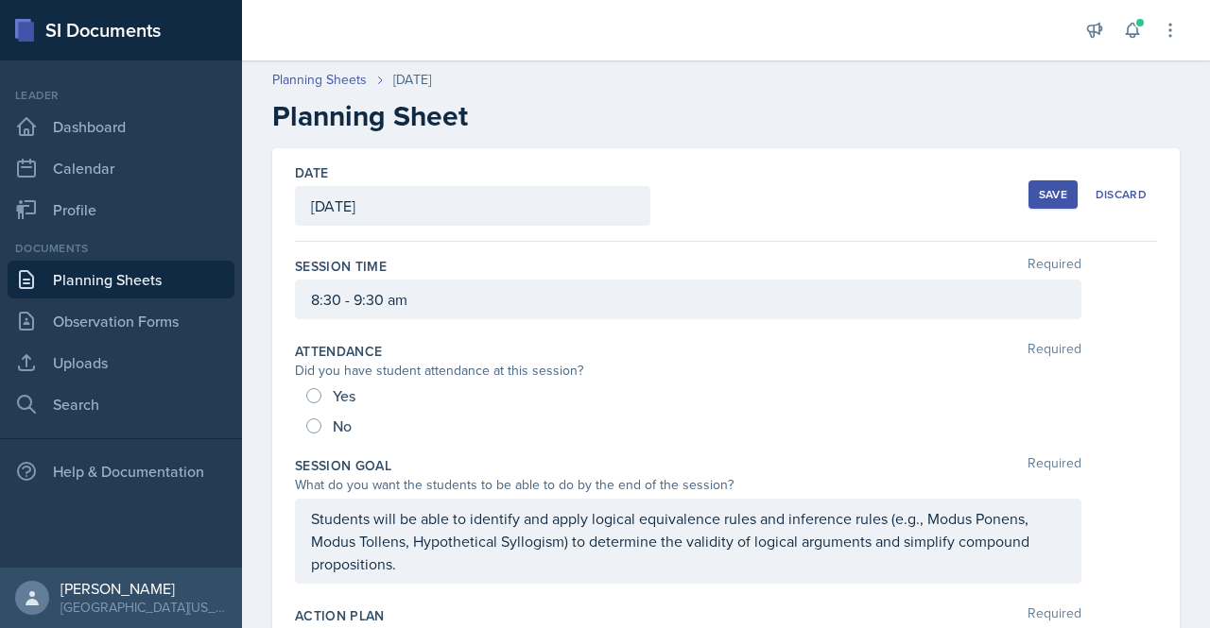
click at [1039, 192] on div "Save" at bounding box center [1053, 194] width 28 height 15
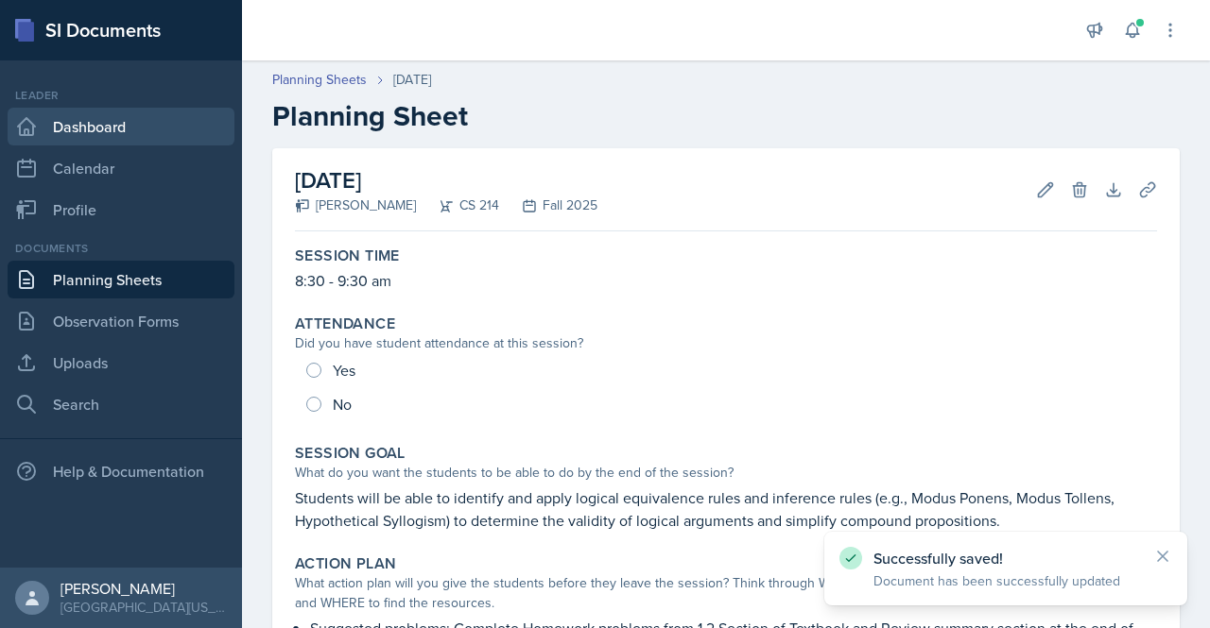
click at [149, 123] on link "Dashboard" at bounding box center [121, 127] width 227 height 38
